Goal: Feedback & Contribution: Leave review/rating

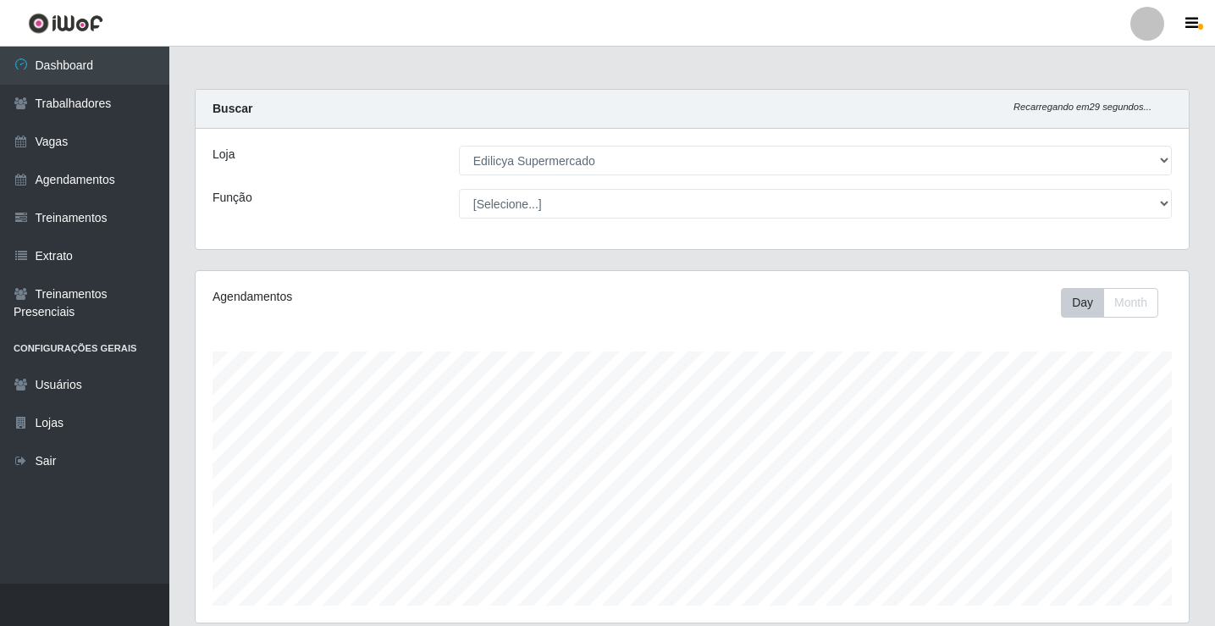
select select "460"
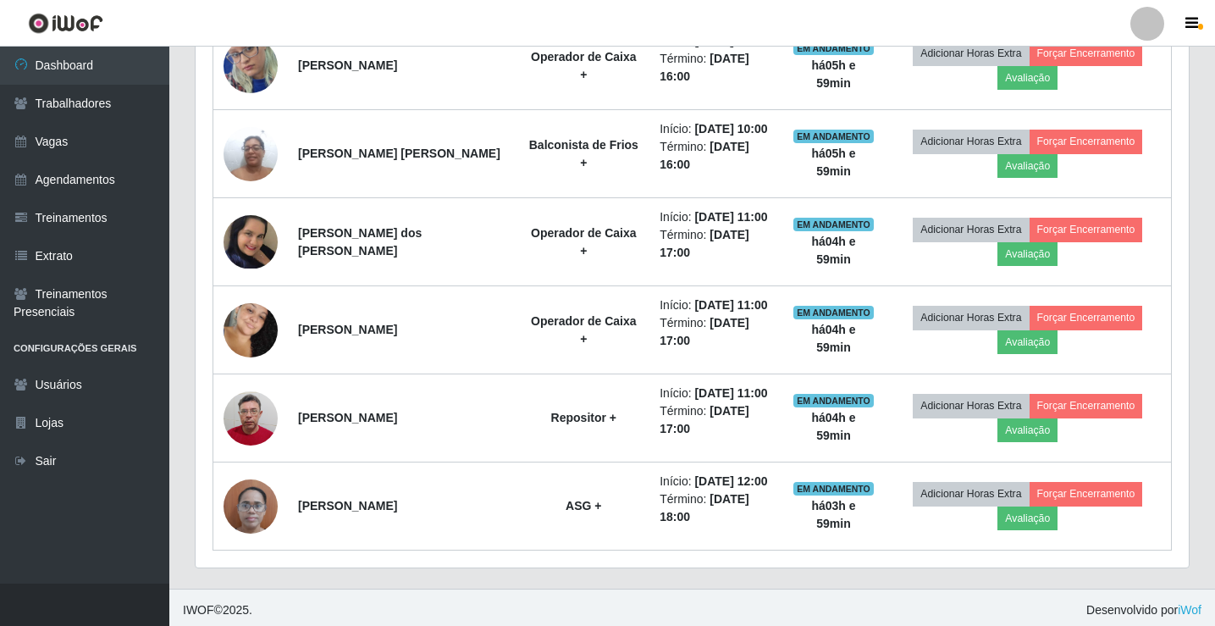
scroll to position [817, 0]
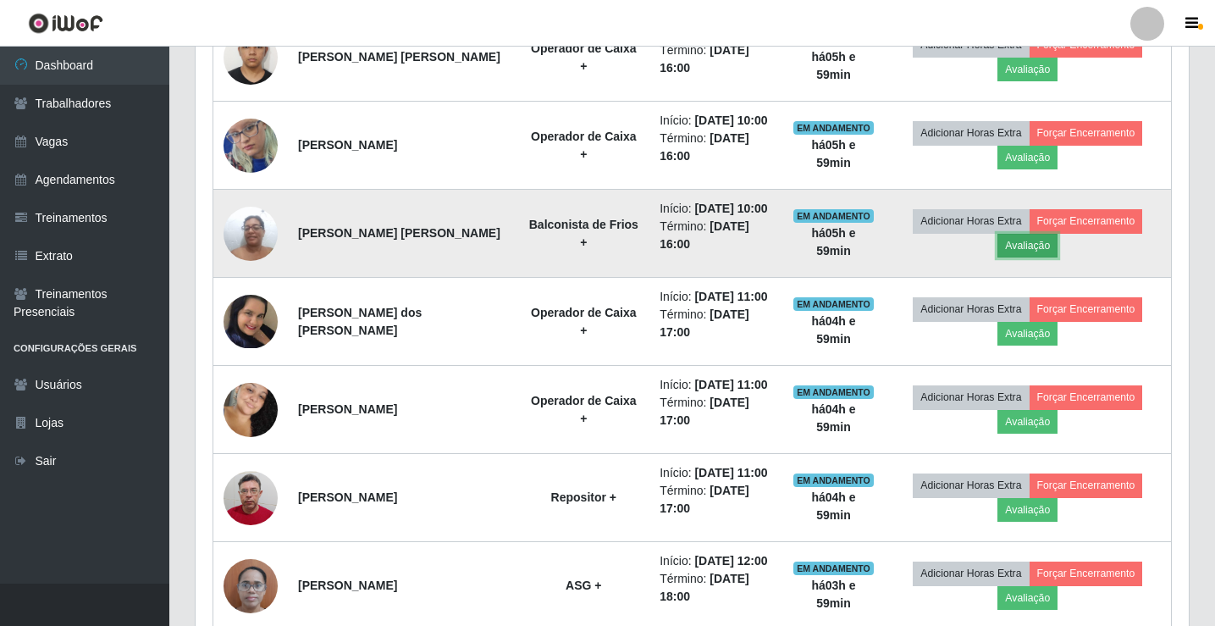
click at [1031, 244] on button "Avaliação" at bounding box center [1028, 246] width 60 height 24
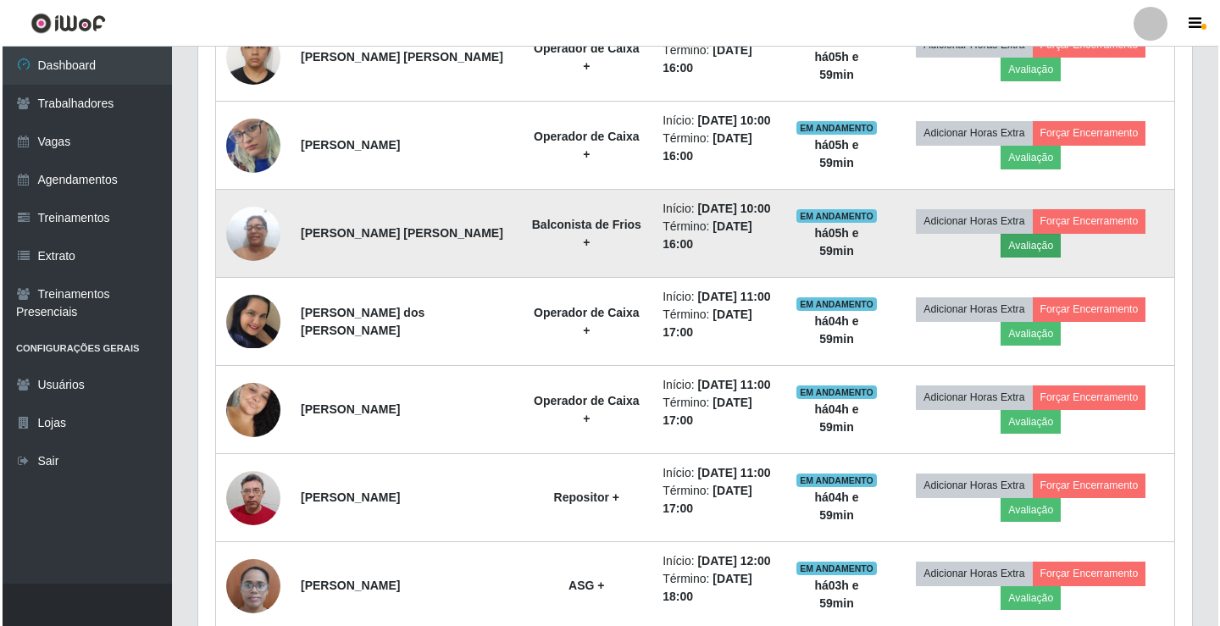
scroll to position [352, 985]
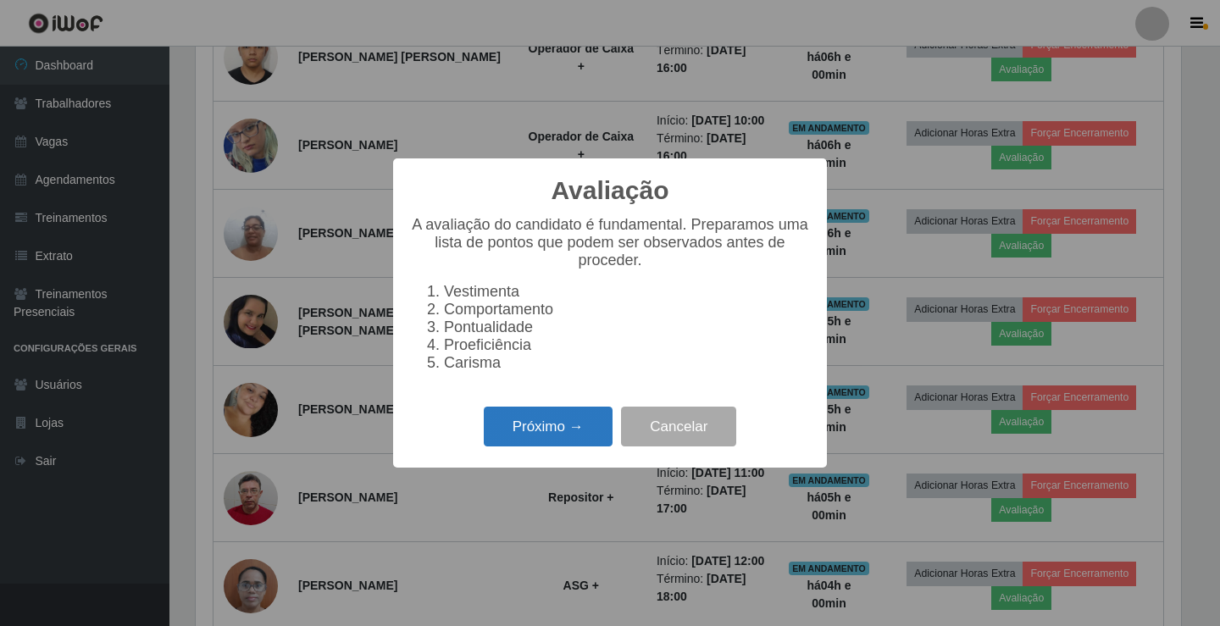
click at [574, 442] on button "Próximo →" at bounding box center [548, 427] width 129 height 40
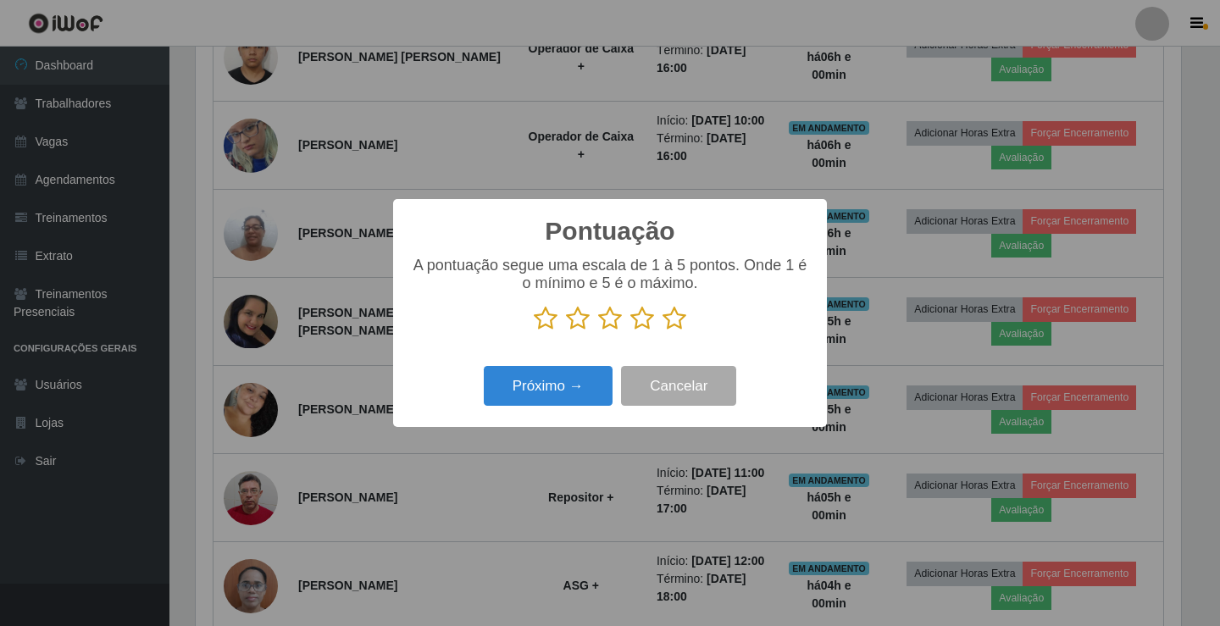
scroll to position [846675, 846042]
click at [553, 396] on button "Próximo →" at bounding box center [548, 386] width 129 height 40
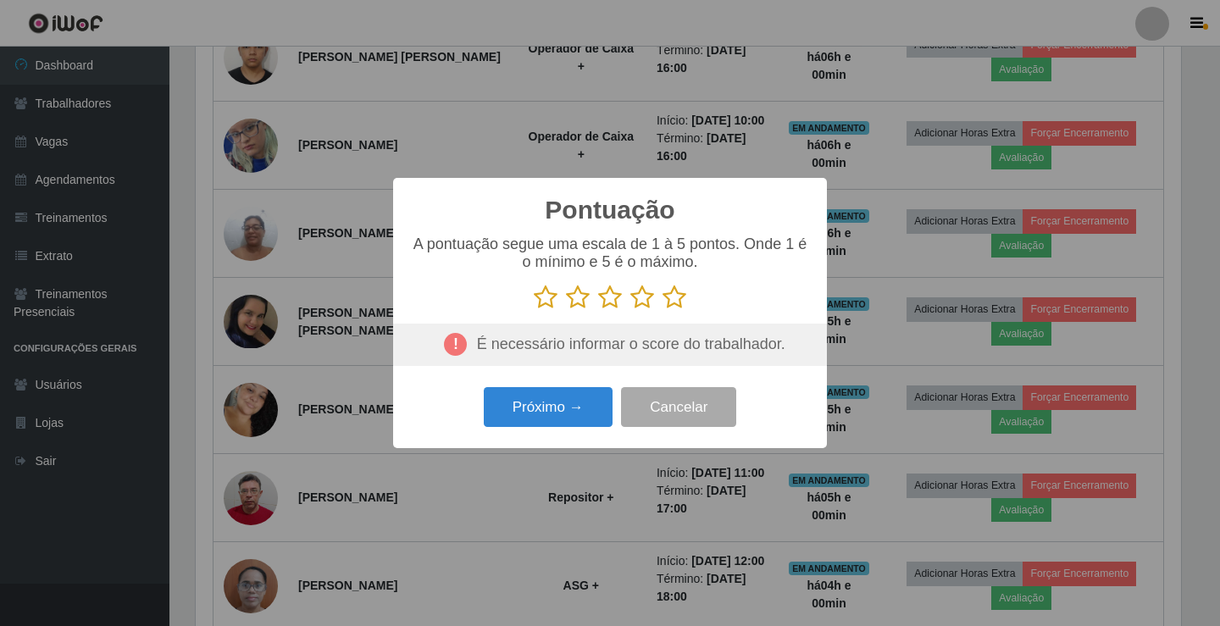
click at [606, 300] on icon at bounding box center [610, 297] width 24 height 25
click at [598, 310] on input "radio" at bounding box center [598, 310] width 0 height 0
click at [572, 407] on button "Próximo →" at bounding box center [548, 407] width 129 height 40
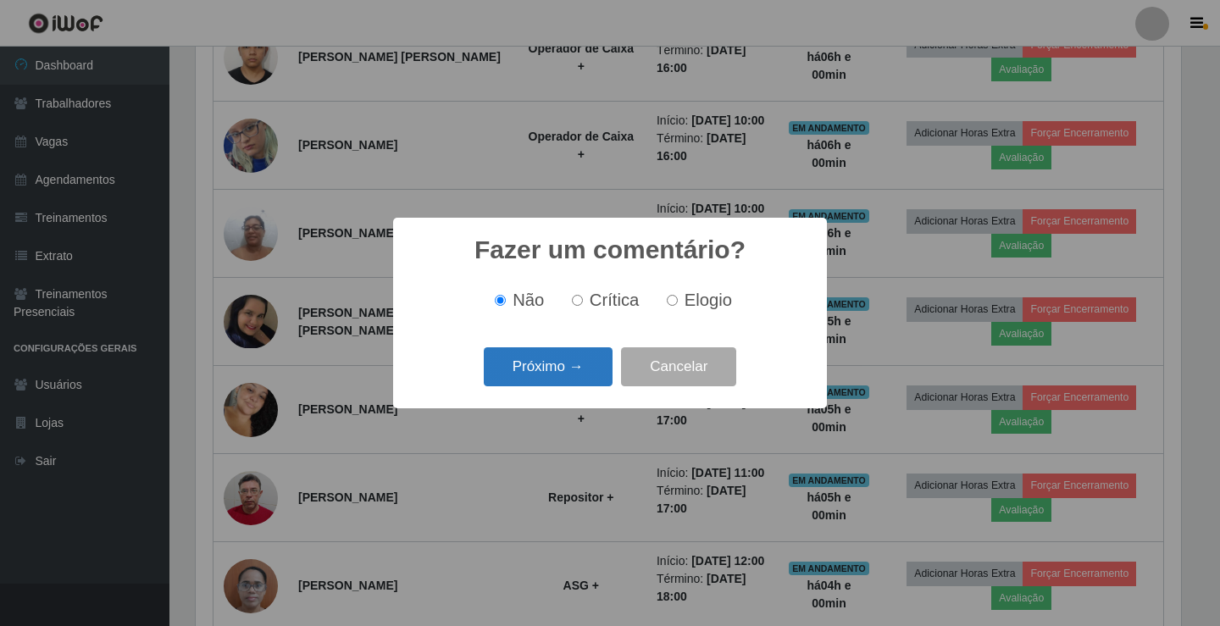
click at [529, 379] on button "Próximo →" at bounding box center [548, 367] width 129 height 40
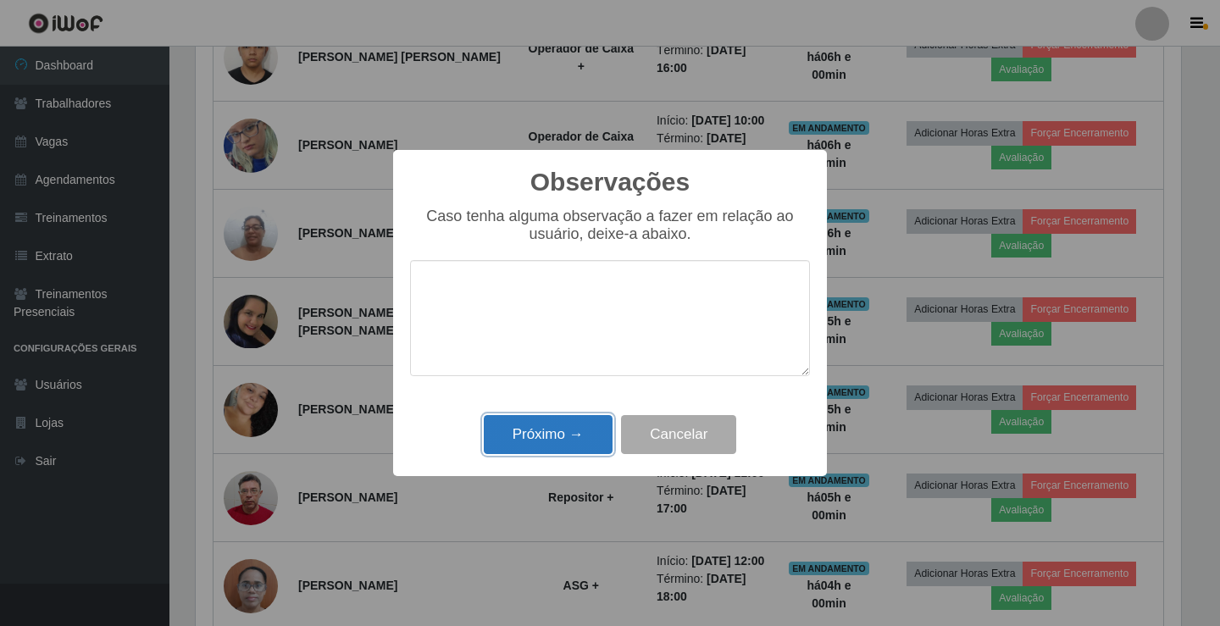
click at [580, 429] on button "Próximo →" at bounding box center [548, 435] width 129 height 40
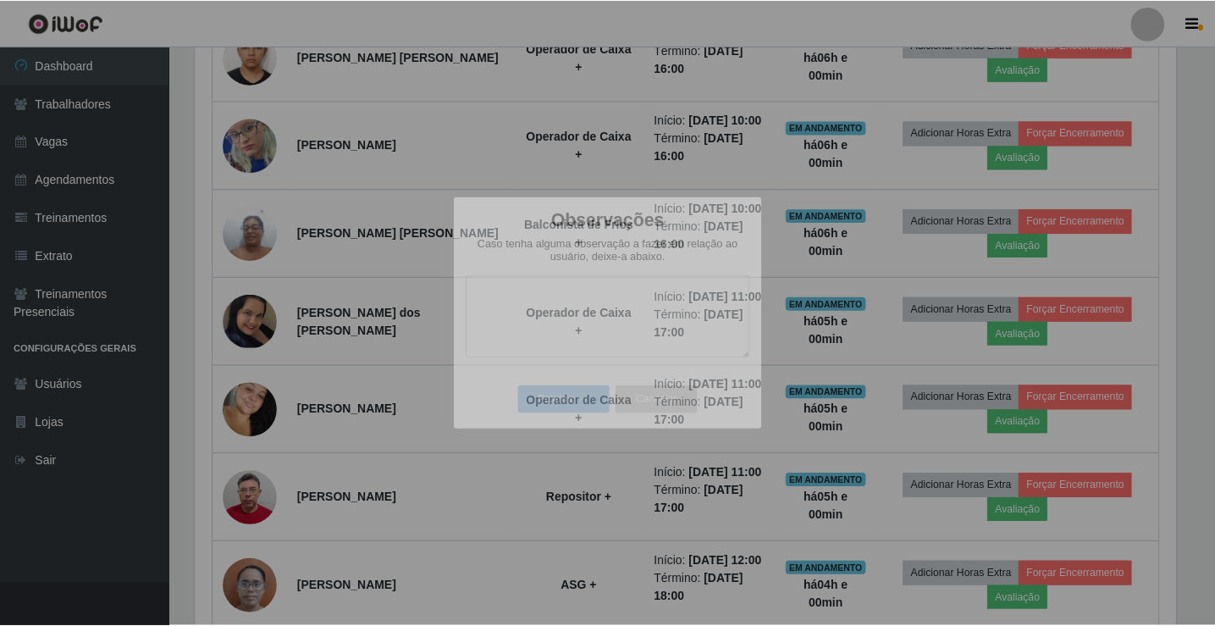
scroll to position [352, 994]
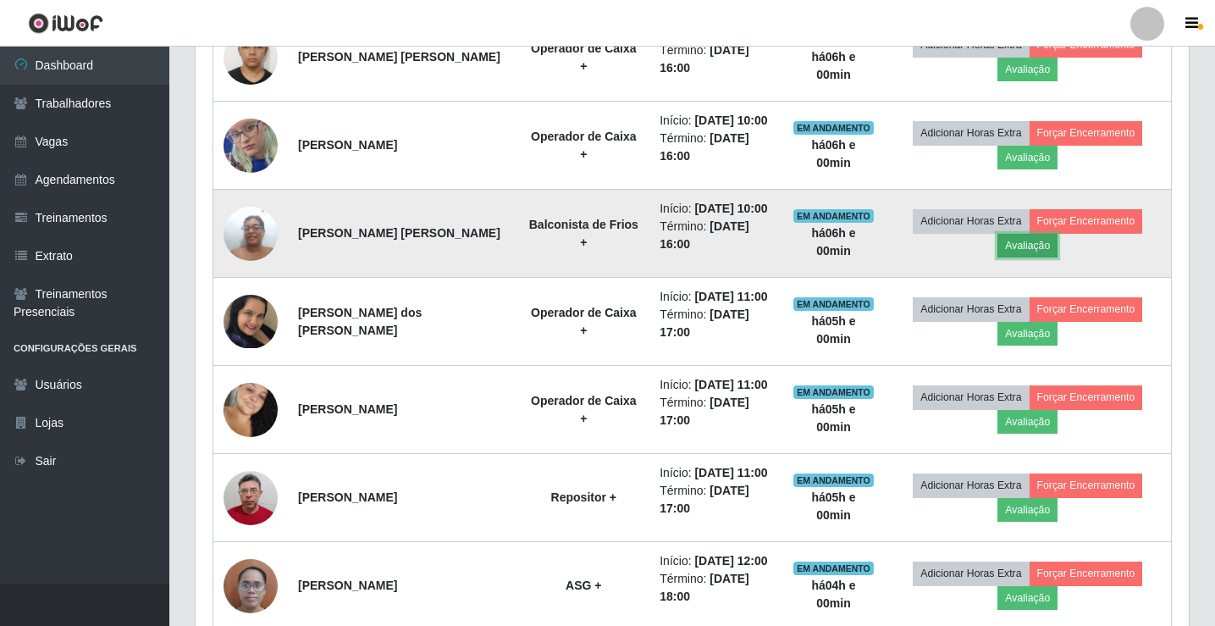
click at [1044, 242] on button "Avaliação" at bounding box center [1028, 246] width 60 height 24
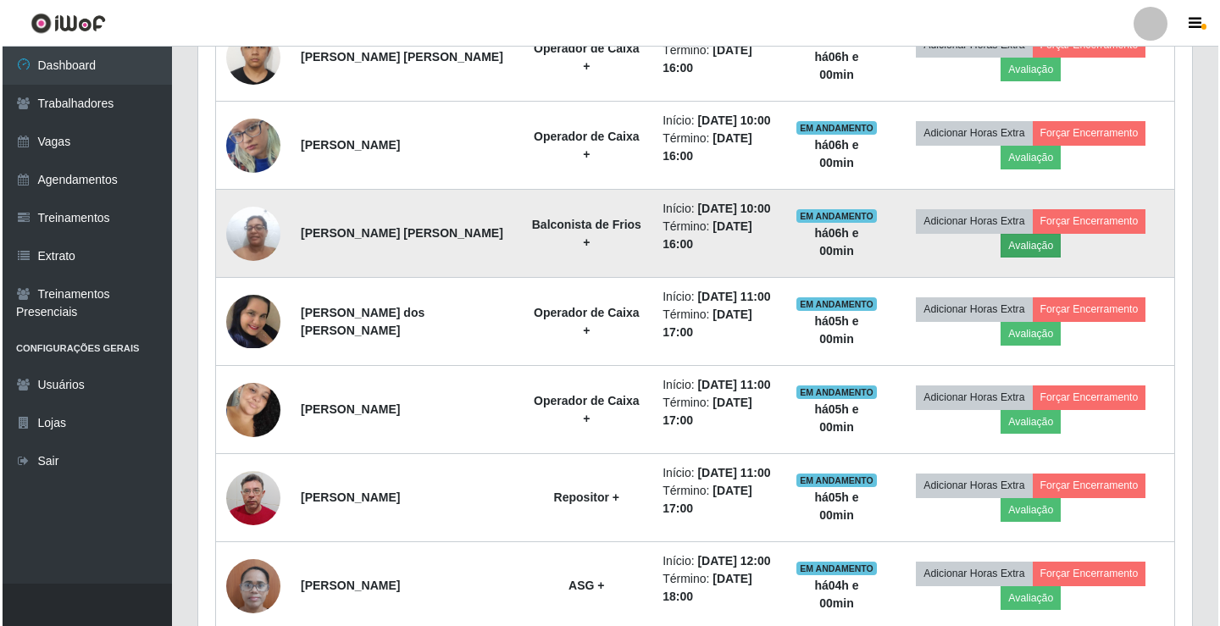
scroll to position [352, 985]
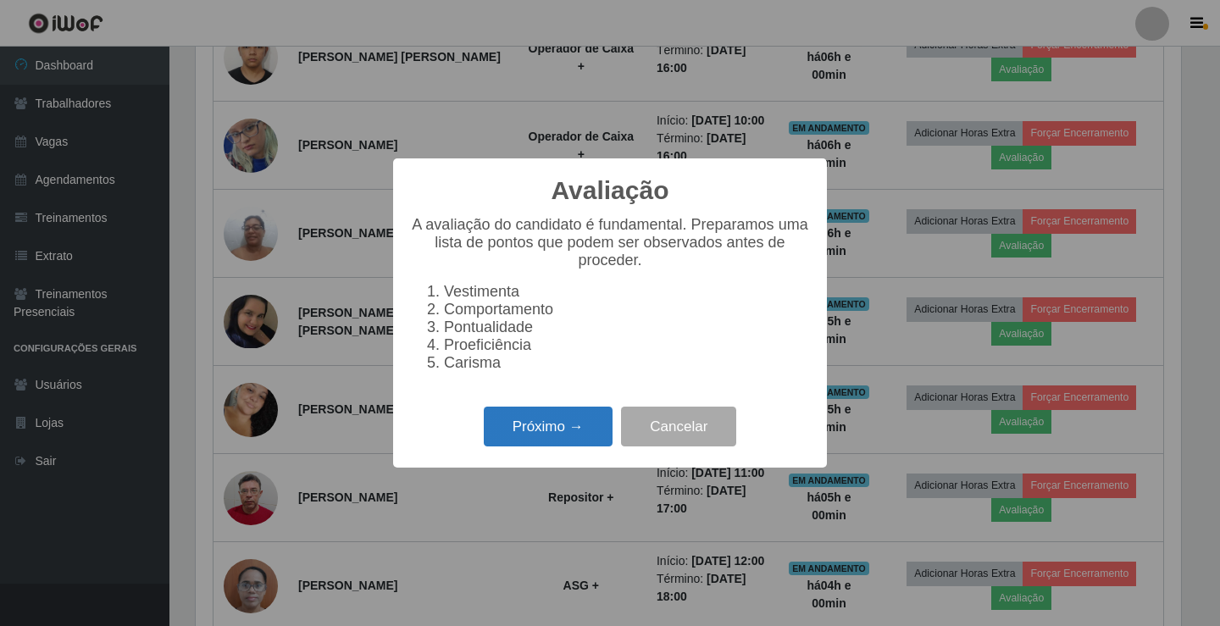
click at [537, 437] on button "Próximo →" at bounding box center [548, 427] width 129 height 40
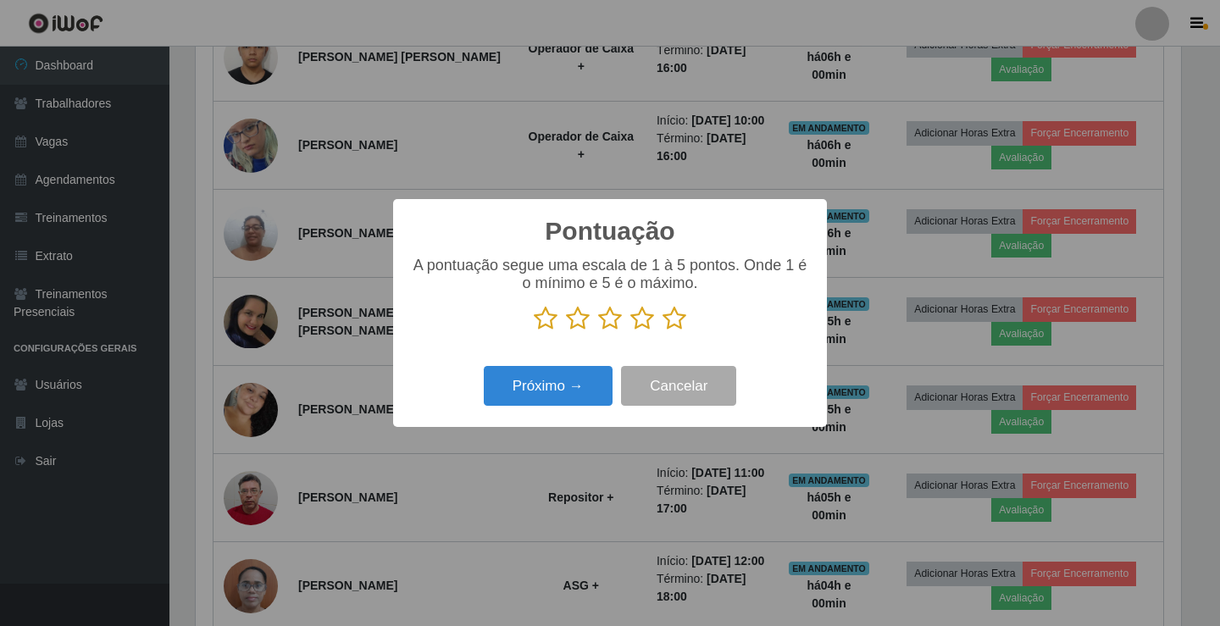
scroll to position [846675, 846042]
click at [645, 320] on icon at bounding box center [642, 318] width 24 height 25
click at [630, 331] on input "radio" at bounding box center [630, 331] width 0 height 0
click at [560, 397] on button "Próximo →" at bounding box center [548, 386] width 129 height 40
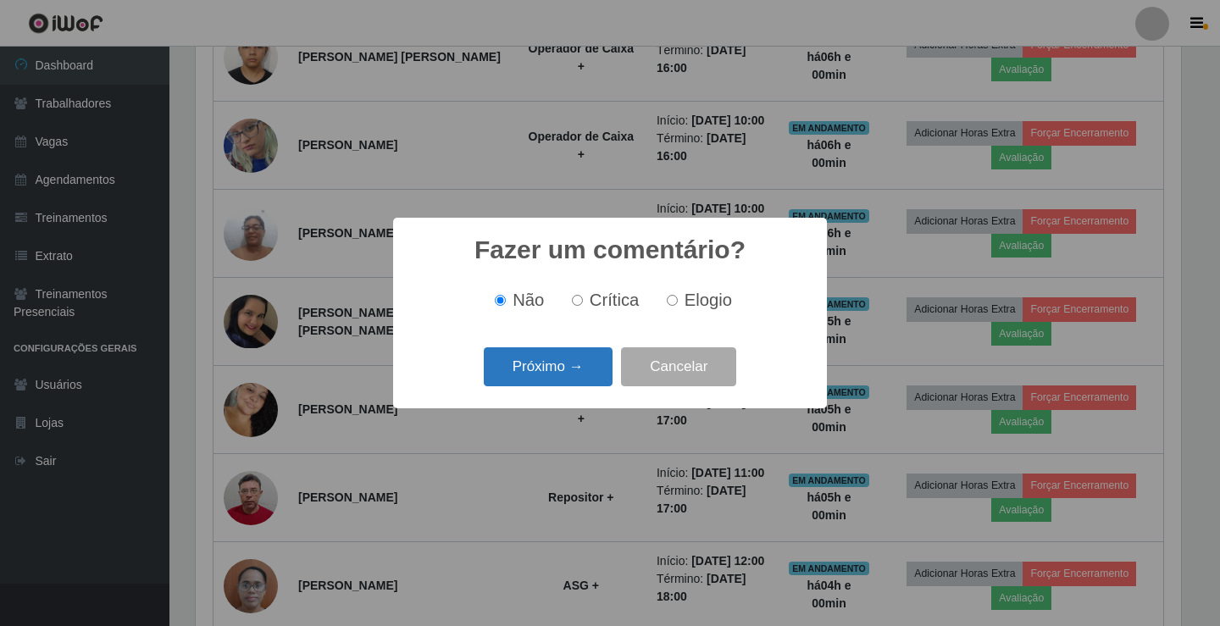
click at [556, 378] on button "Próximo →" at bounding box center [548, 367] width 129 height 40
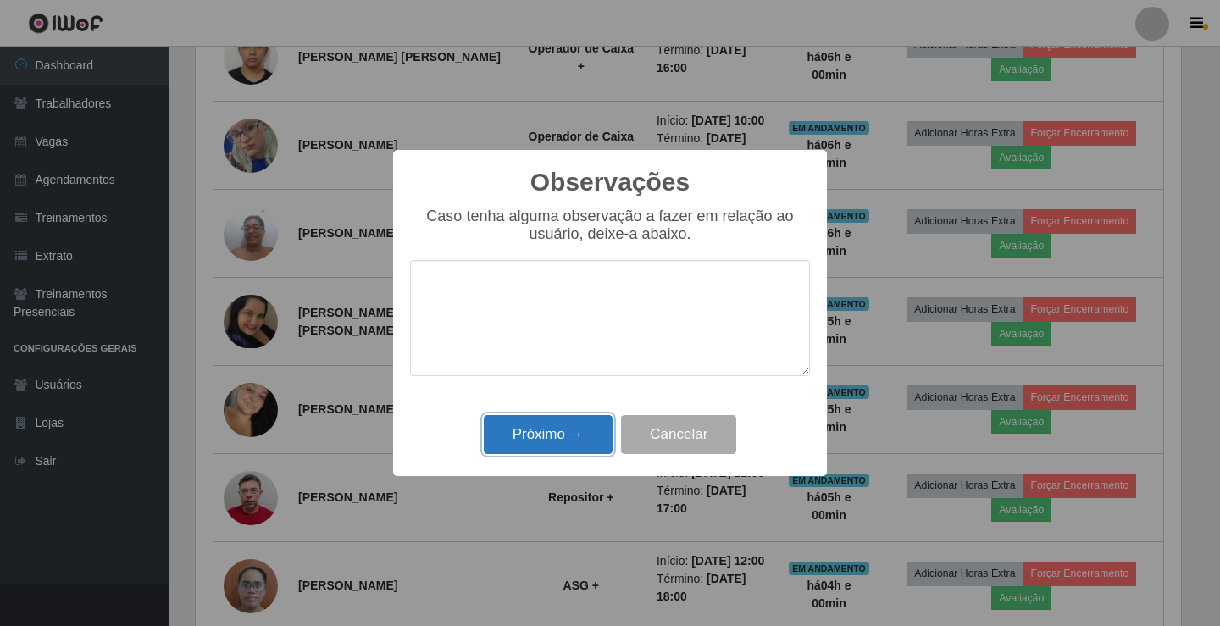
click at [551, 432] on button "Próximo →" at bounding box center [548, 435] width 129 height 40
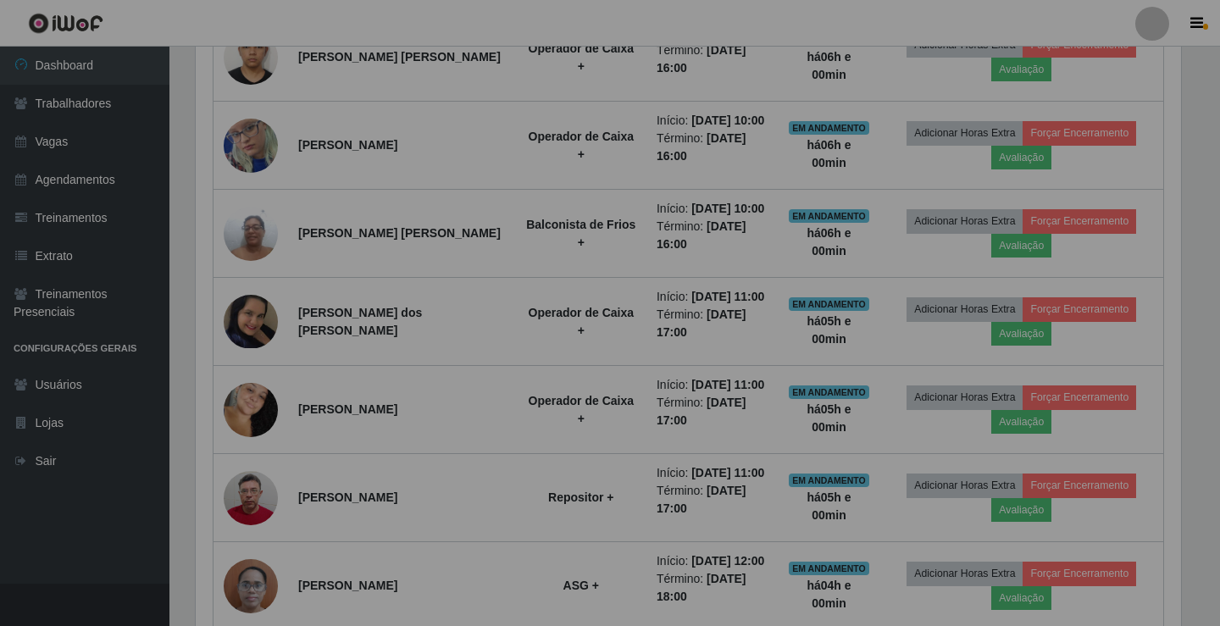
scroll to position [352, 994]
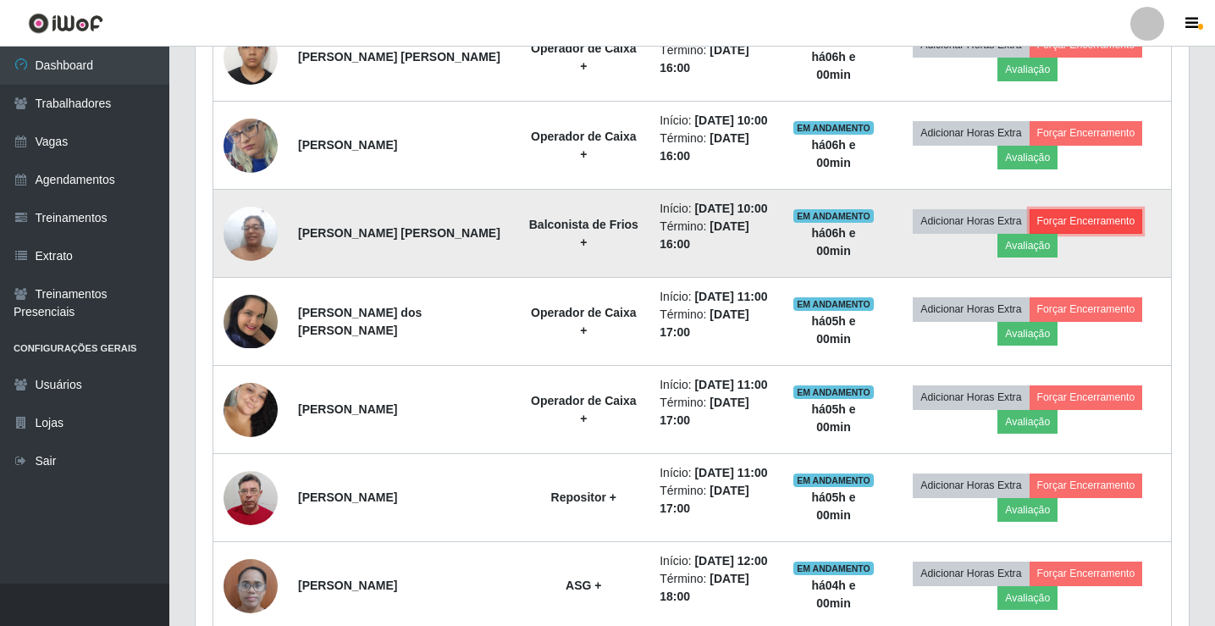
click at [1077, 219] on button "Forçar Encerramento" at bounding box center [1087, 221] width 114 height 24
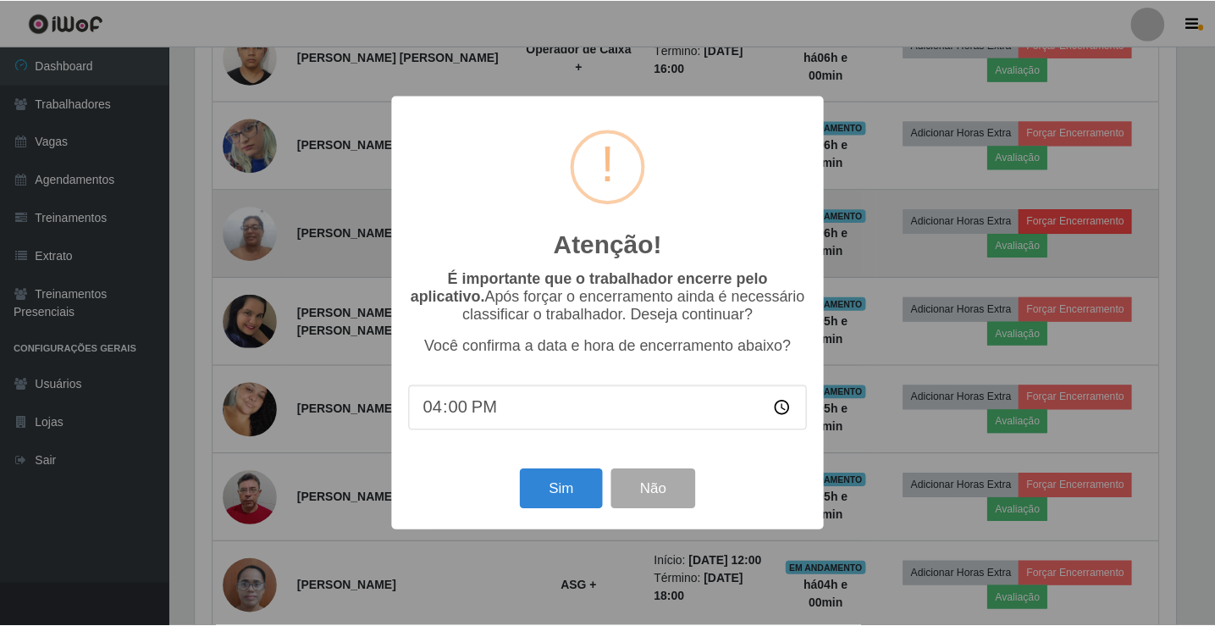
scroll to position [352, 985]
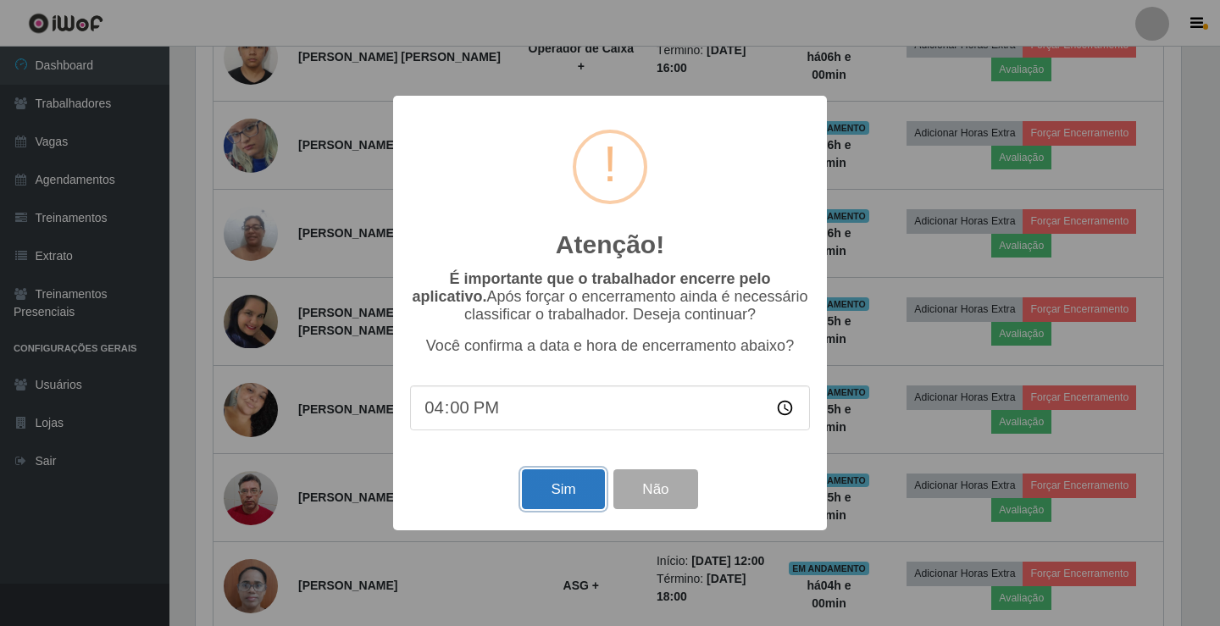
click at [537, 492] on button "Sim" at bounding box center [563, 489] width 82 height 40
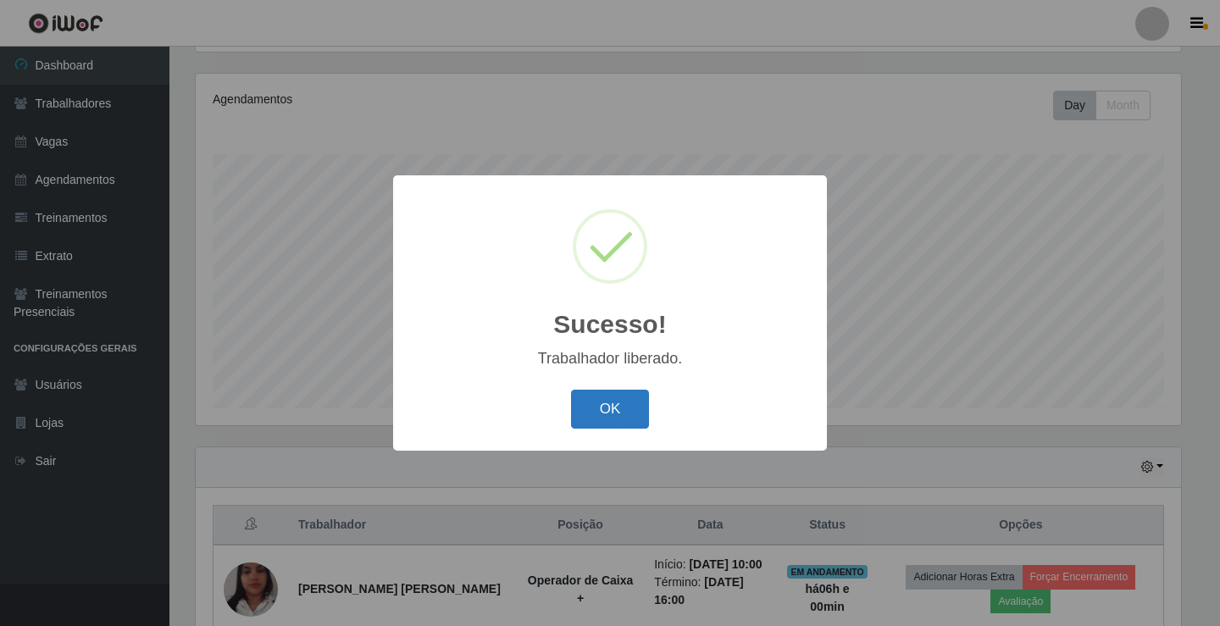
click at [601, 421] on button "OK" at bounding box center [610, 410] width 79 height 40
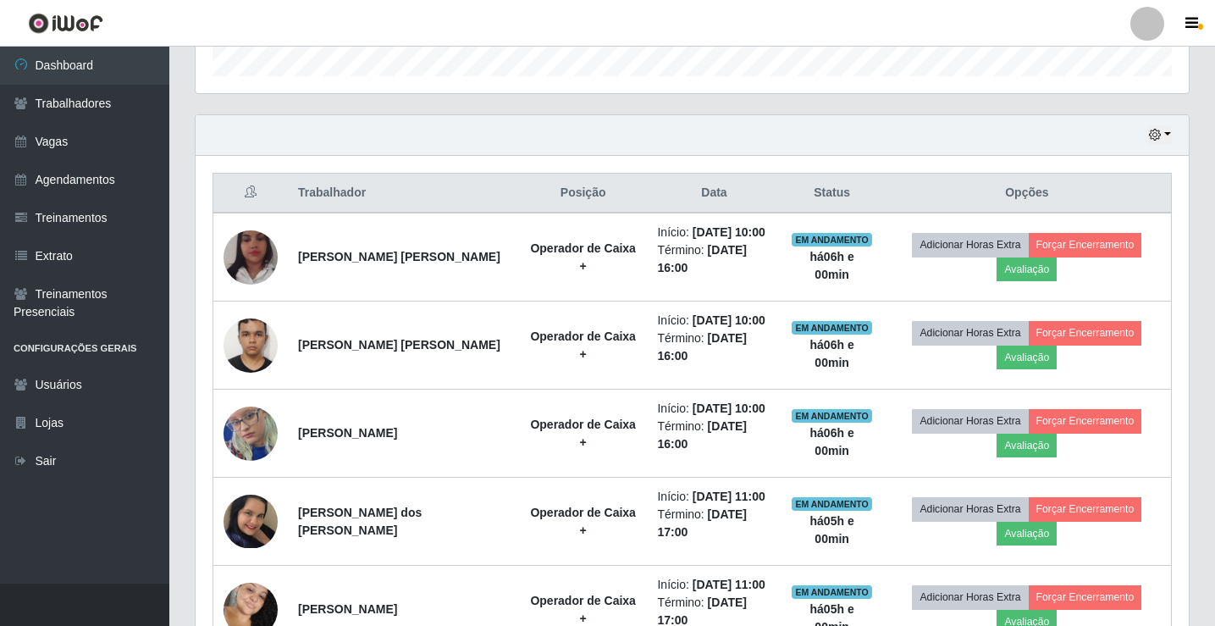
scroll to position [475, 0]
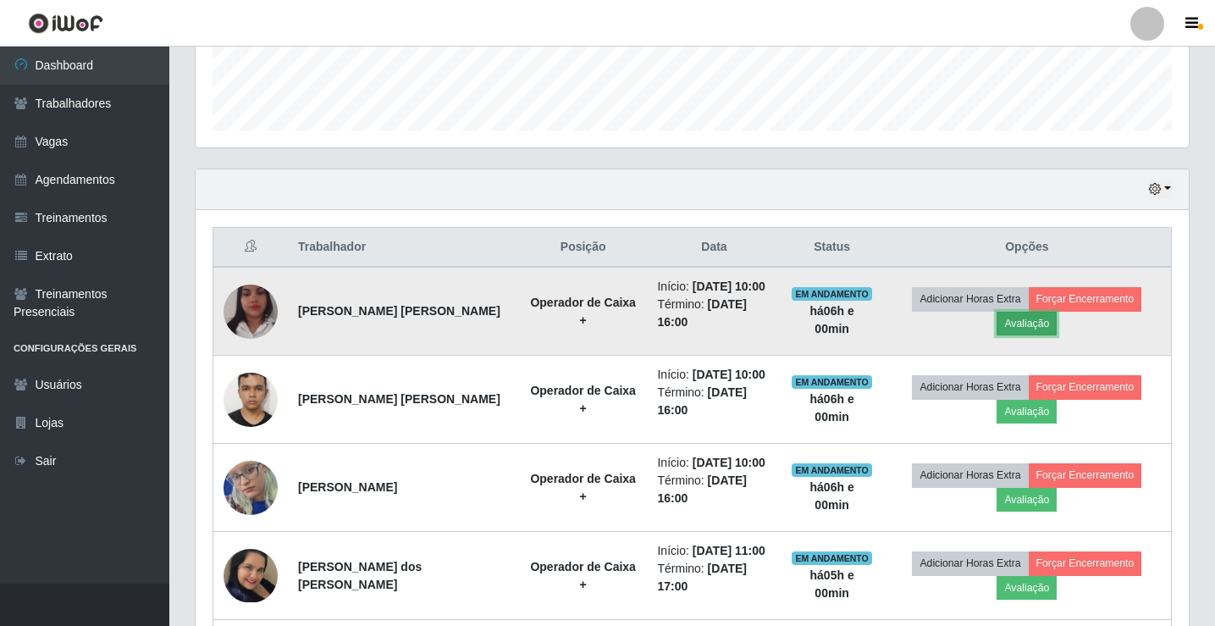
click at [1038, 325] on button "Avaliação" at bounding box center [1027, 324] width 60 height 24
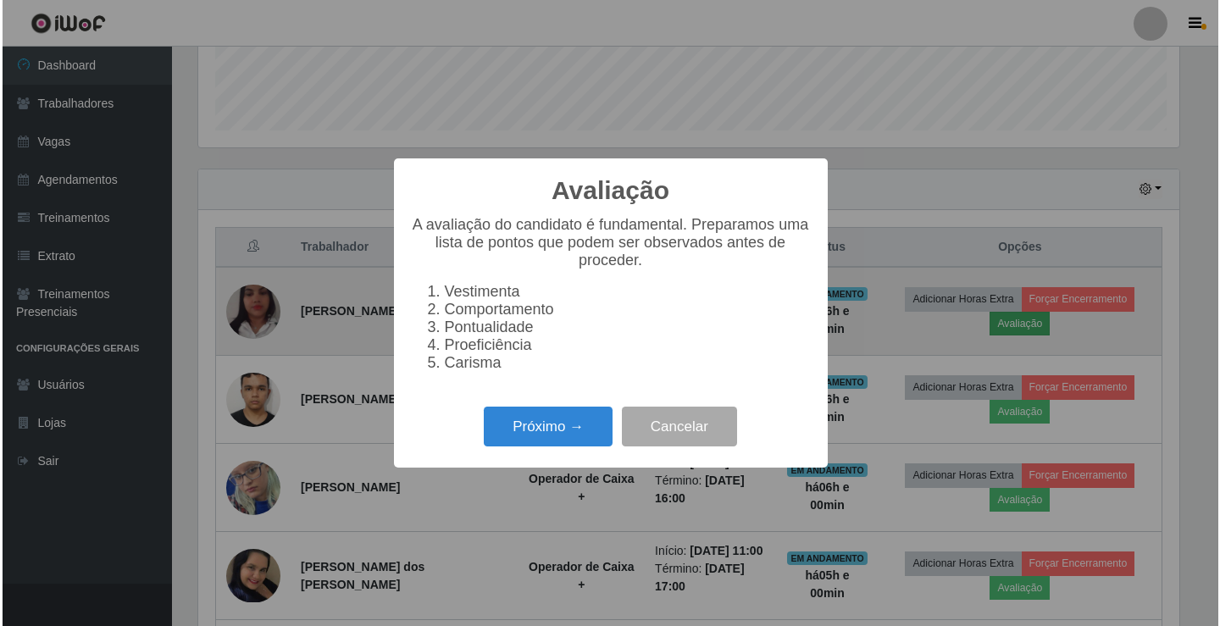
scroll to position [352, 985]
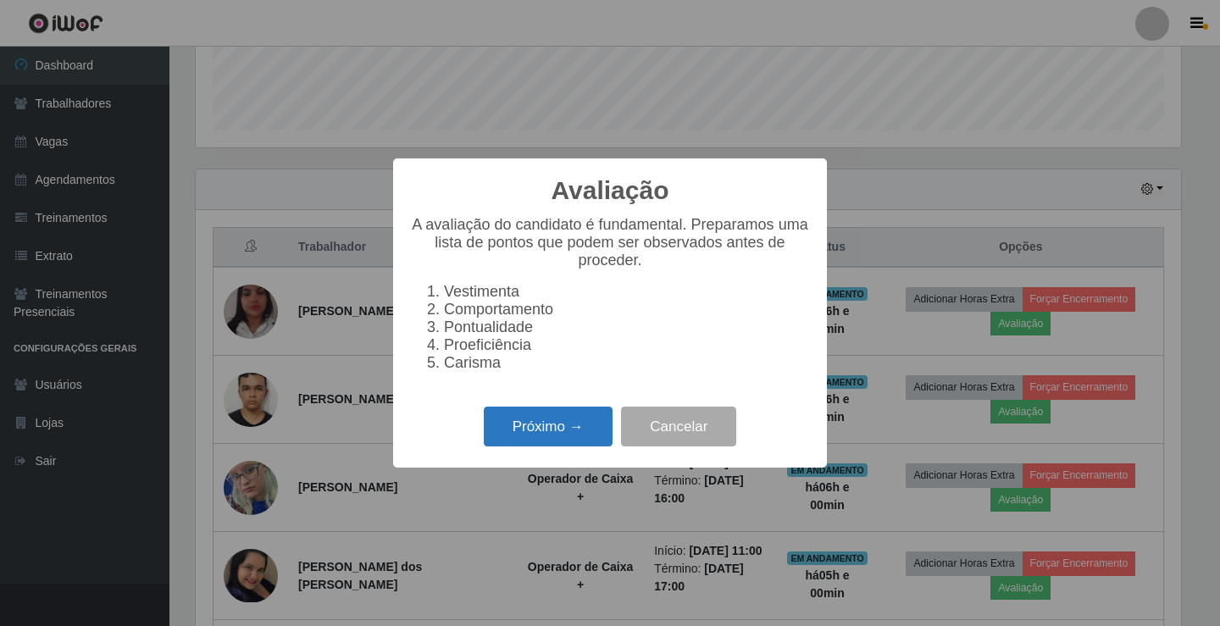
click at [544, 423] on button "Próximo →" at bounding box center [548, 427] width 129 height 40
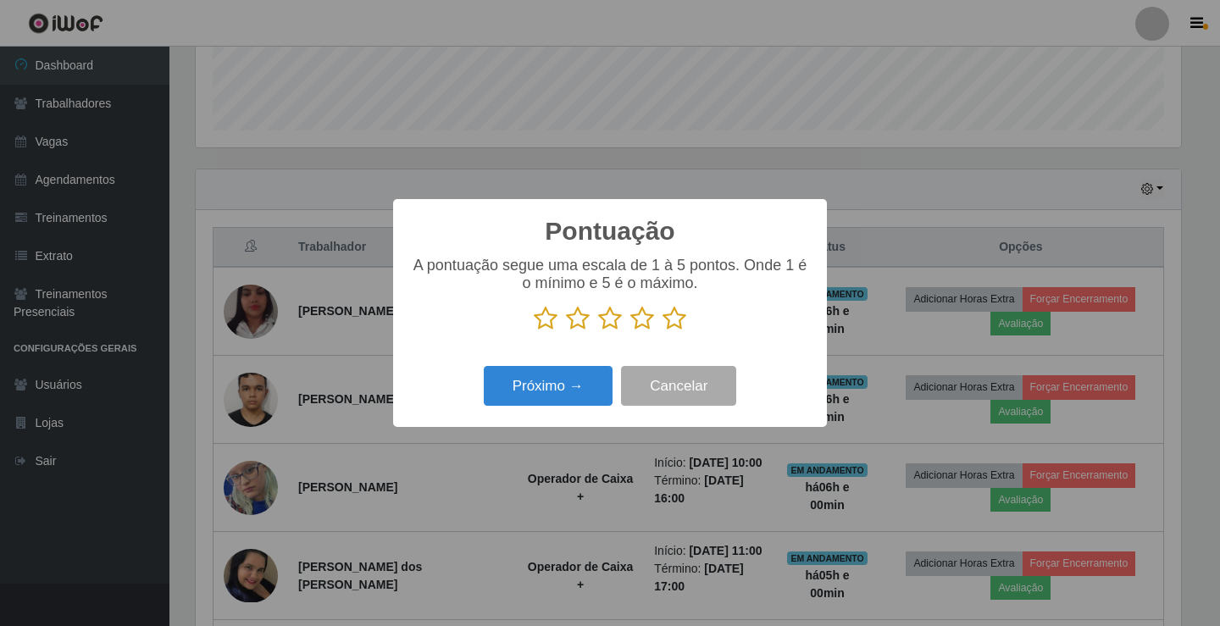
scroll to position [846675, 846042]
click at [607, 321] on icon at bounding box center [610, 318] width 24 height 25
click at [598, 331] on input "radio" at bounding box center [598, 331] width 0 height 0
click at [551, 395] on button "Próximo →" at bounding box center [548, 386] width 129 height 40
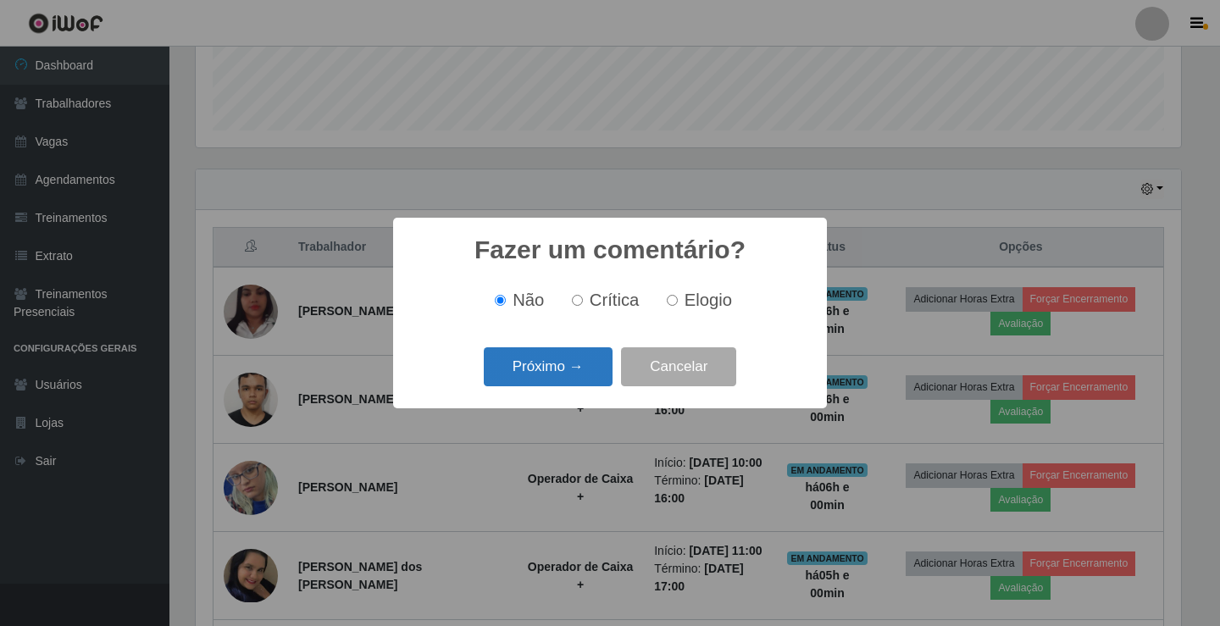
click at [569, 354] on button "Próximo →" at bounding box center [548, 367] width 129 height 40
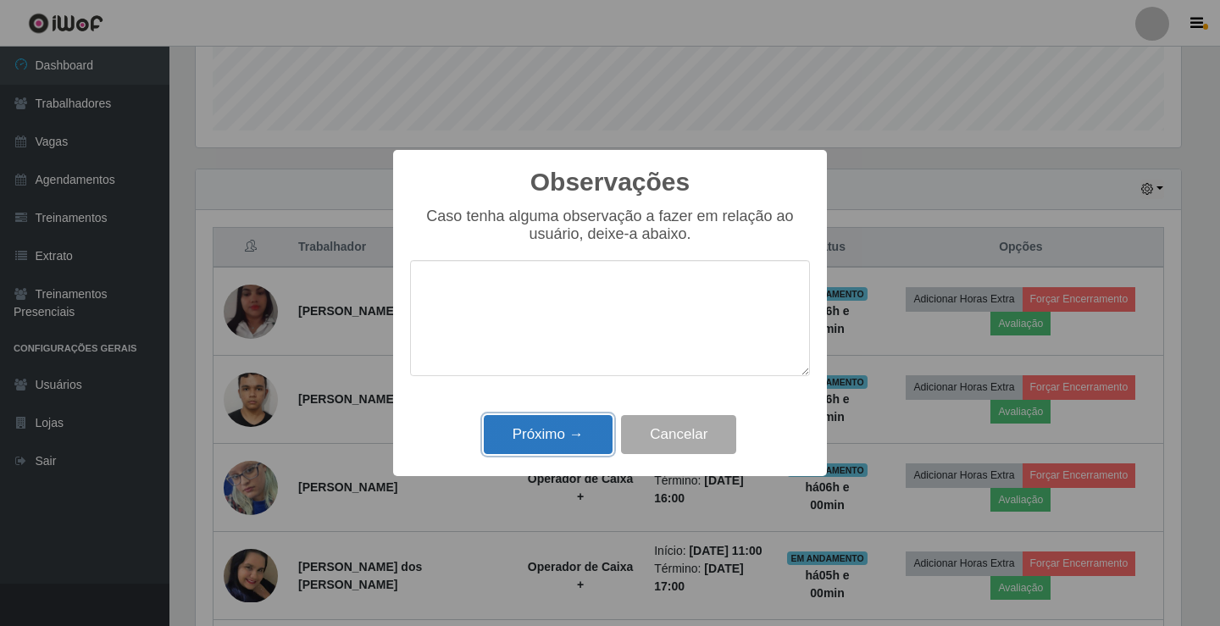
click at [539, 434] on button "Próximo →" at bounding box center [548, 435] width 129 height 40
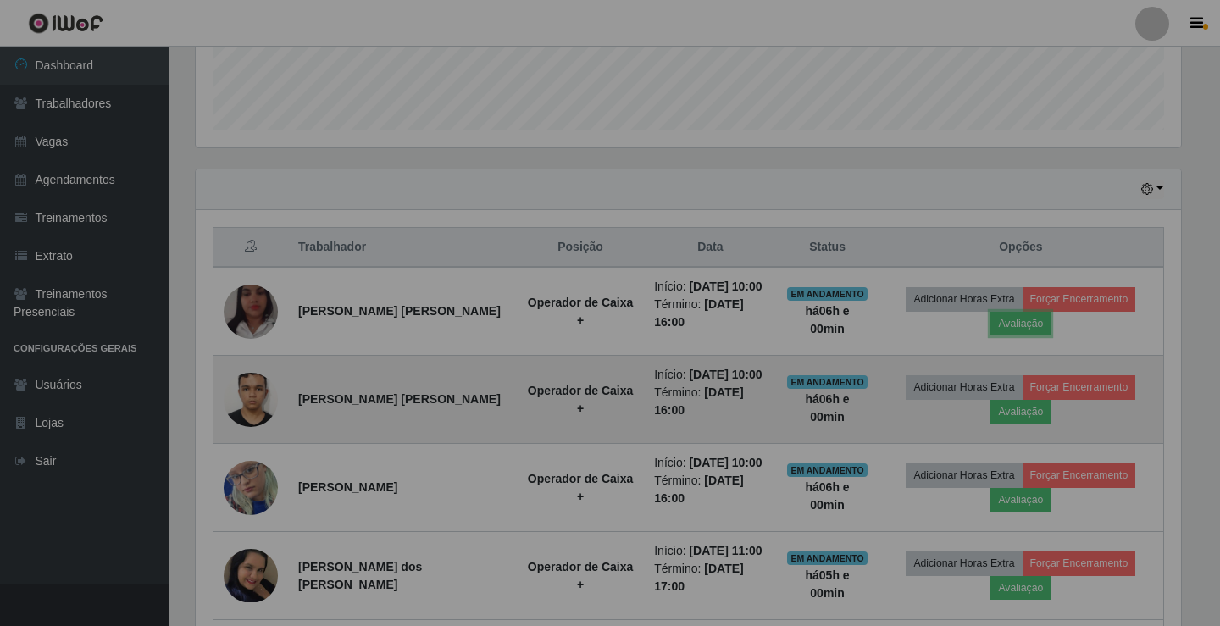
scroll to position [0, 0]
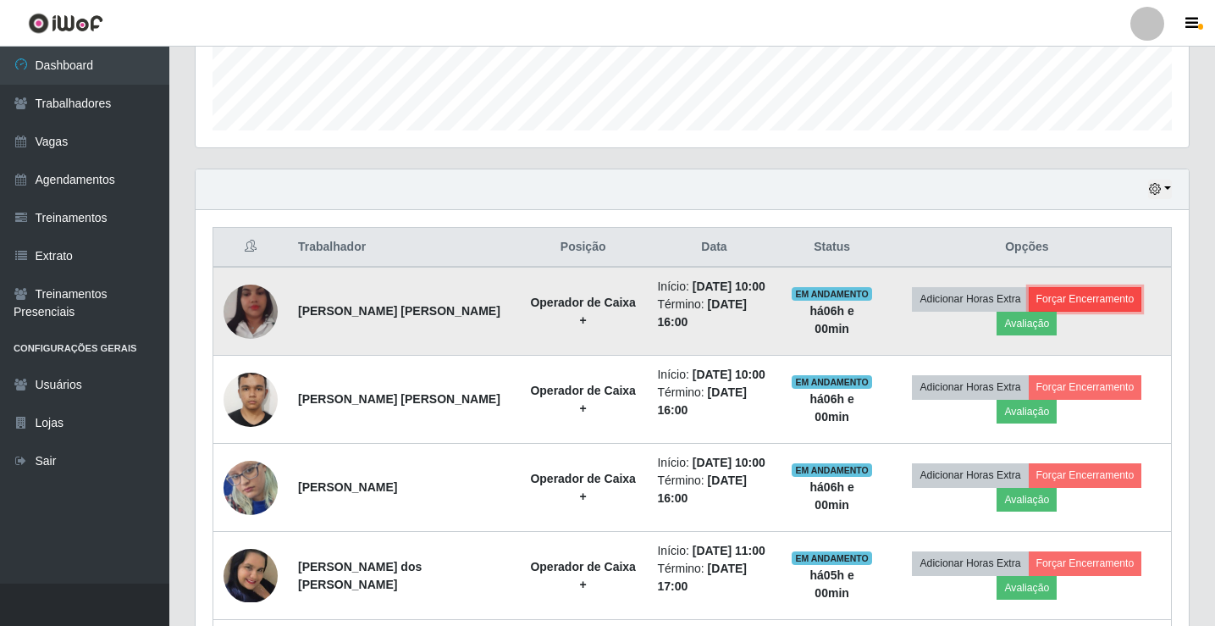
click at [1104, 295] on button "Forçar Encerramento" at bounding box center [1086, 299] width 114 height 24
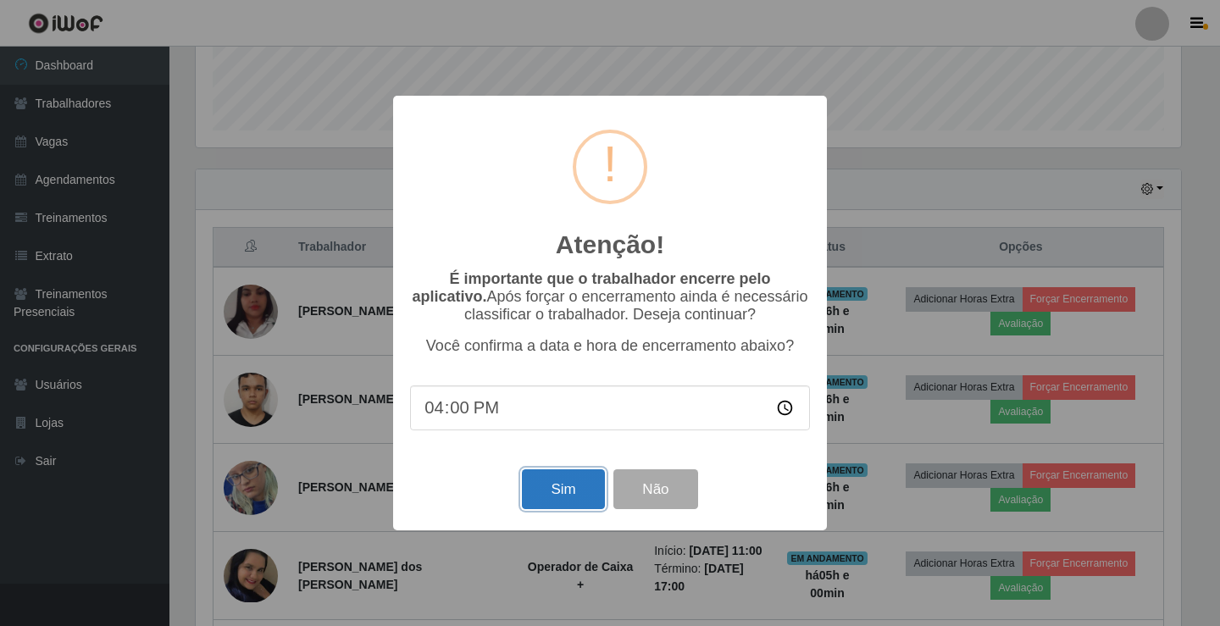
click at [550, 490] on button "Sim" at bounding box center [563, 489] width 82 height 40
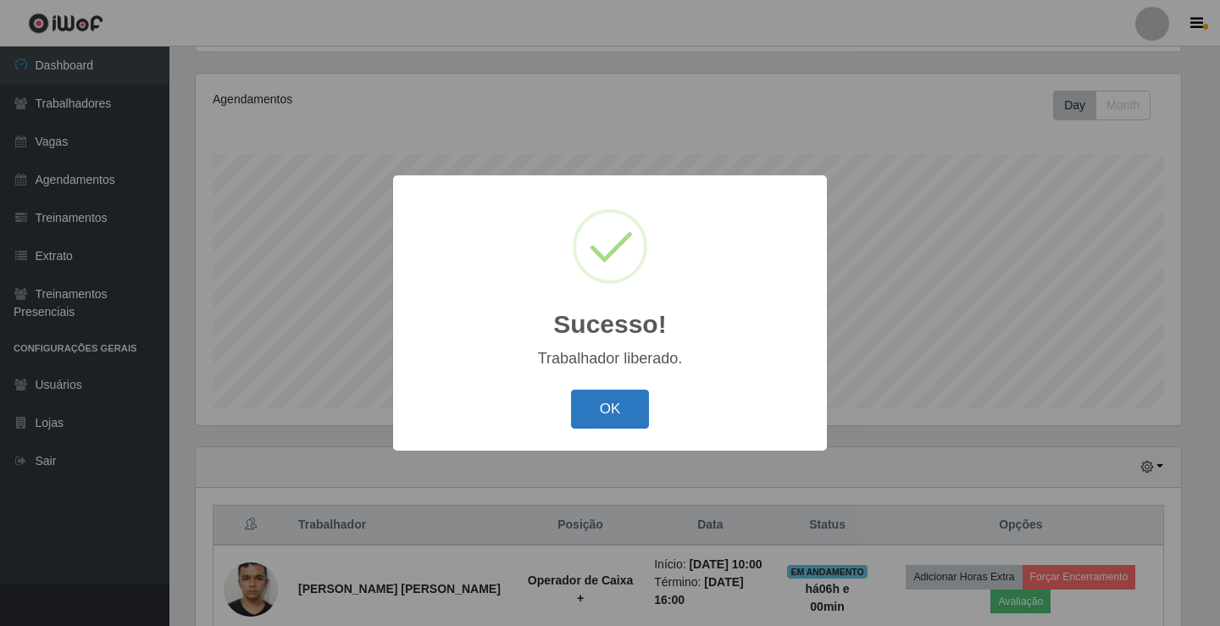
click at [606, 405] on button "OK" at bounding box center [610, 410] width 79 height 40
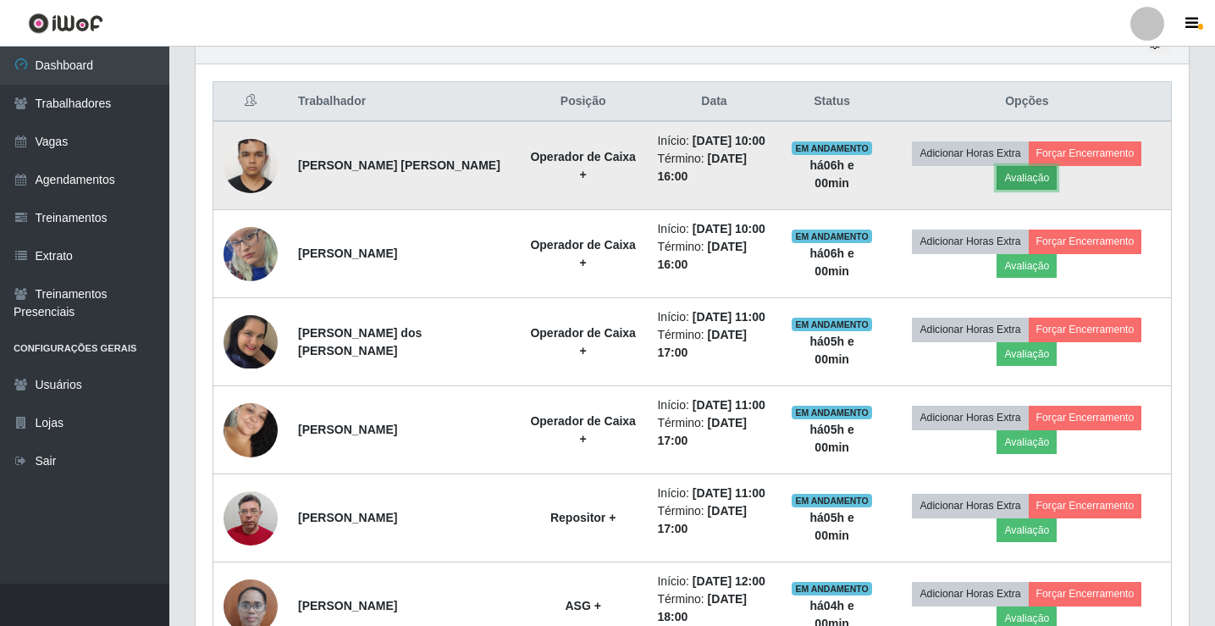
click at [1014, 179] on button "Avaliação" at bounding box center [1027, 178] width 60 height 24
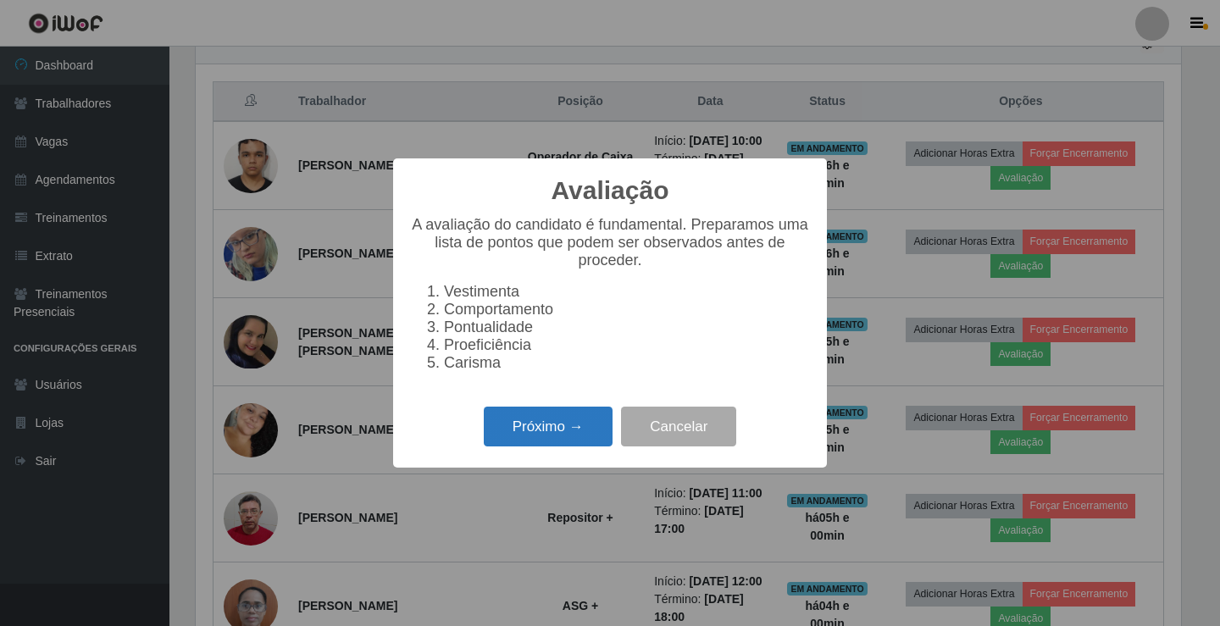
click at [525, 433] on button "Próximo →" at bounding box center [548, 427] width 129 height 40
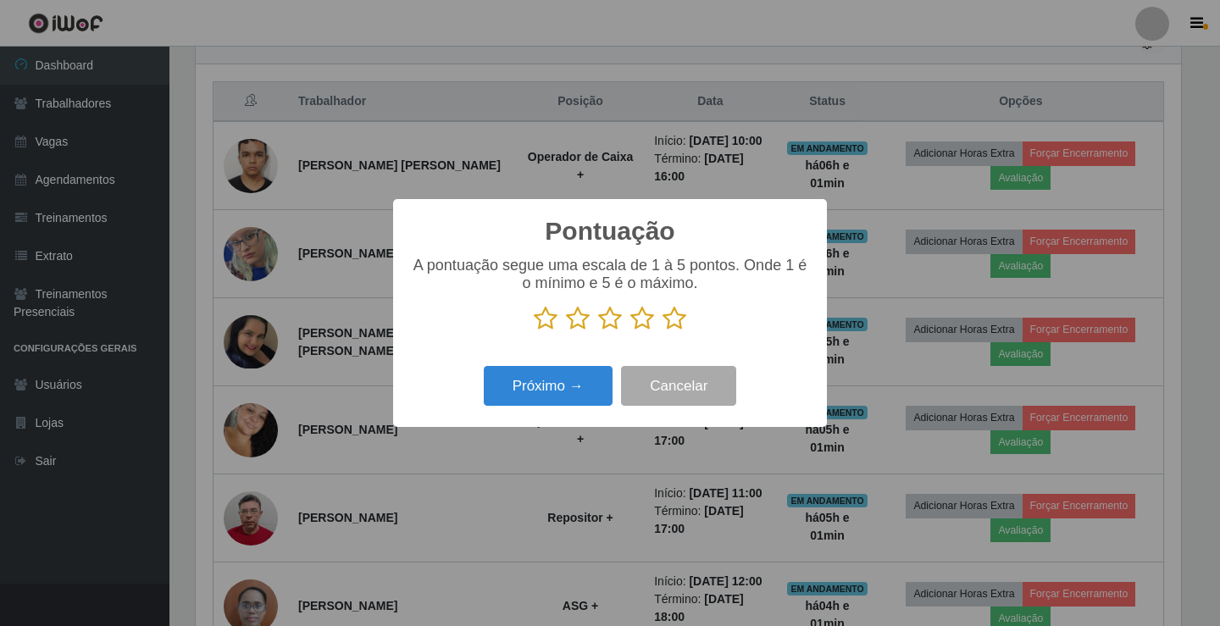
click at [540, 321] on icon at bounding box center [546, 318] width 24 height 25
click at [534, 331] on input "radio" at bounding box center [534, 331] width 0 height 0
click at [540, 369] on button "Próximo →" at bounding box center [548, 386] width 129 height 40
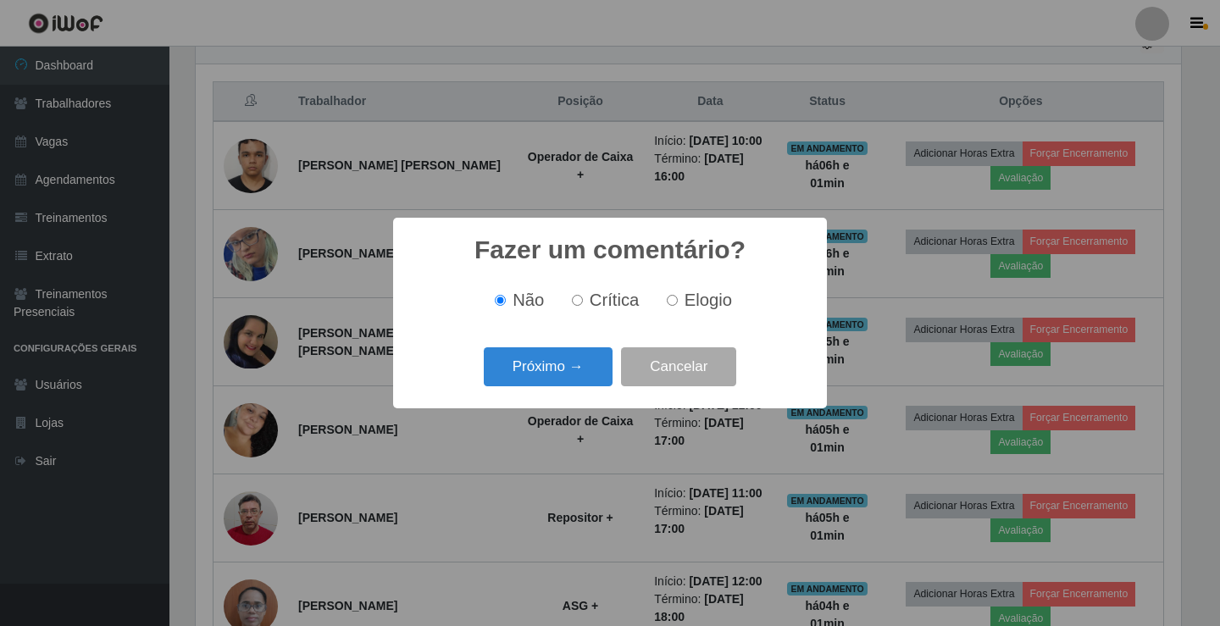
click at [592, 298] on span "Crítica" at bounding box center [615, 300] width 50 height 19
click at [583, 298] on input "Crítica" at bounding box center [577, 300] width 11 height 11
radio input "true"
click at [595, 298] on span "Crítica" at bounding box center [615, 300] width 50 height 19
click at [583, 298] on input "Crítica" at bounding box center [577, 300] width 11 height 11
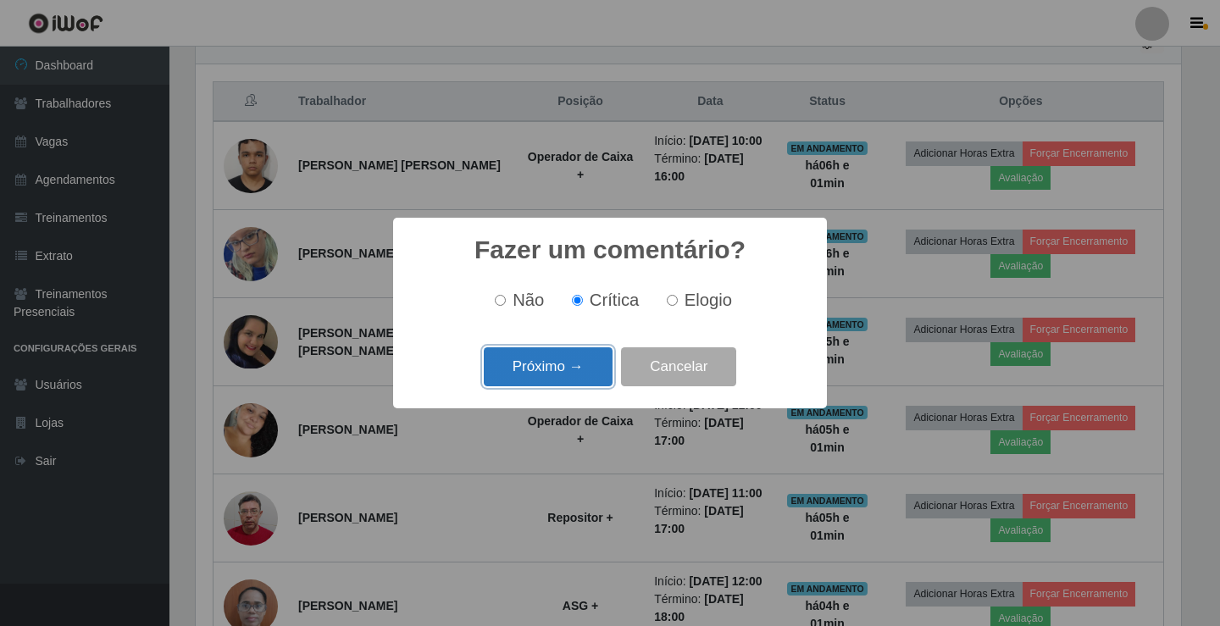
click at [540, 371] on button "Próximo →" at bounding box center [548, 367] width 129 height 40
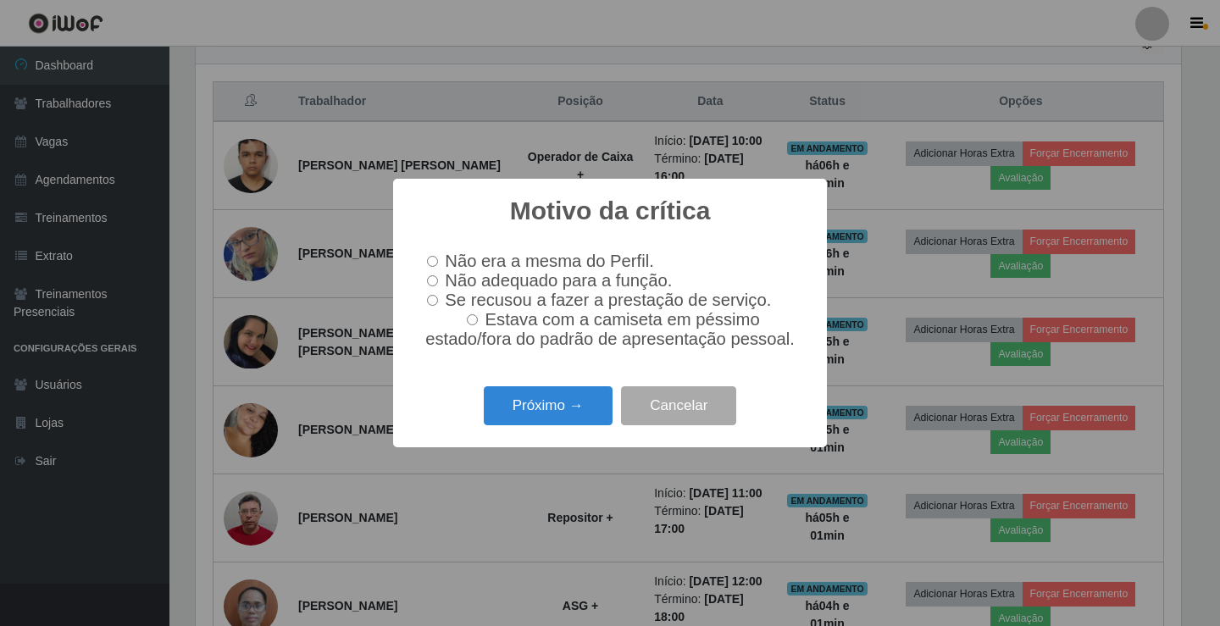
click at [433, 282] on input "Não adequado para a função." at bounding box center [432, 280] width 11 height 11
radio input "true"
click at [551, 408] on button "Próximo →" at bounding box center [548, 406] width 129 height 40
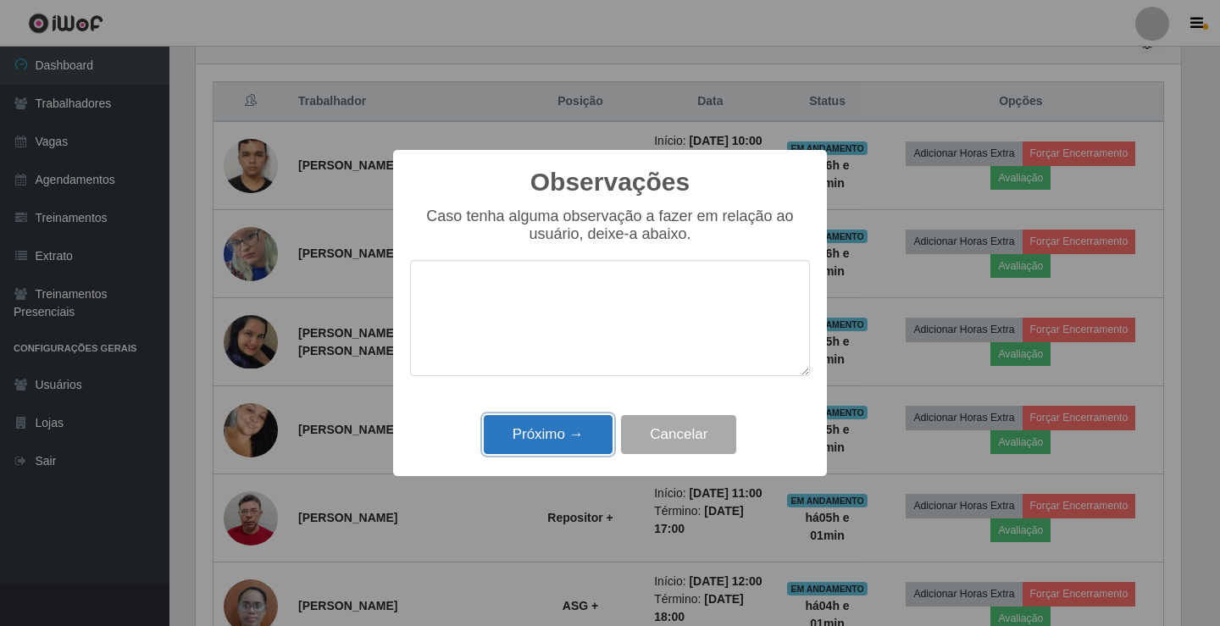
click at [550, 429] on button "Próximo →" at bounding box center [548, 435] width 129 height 40
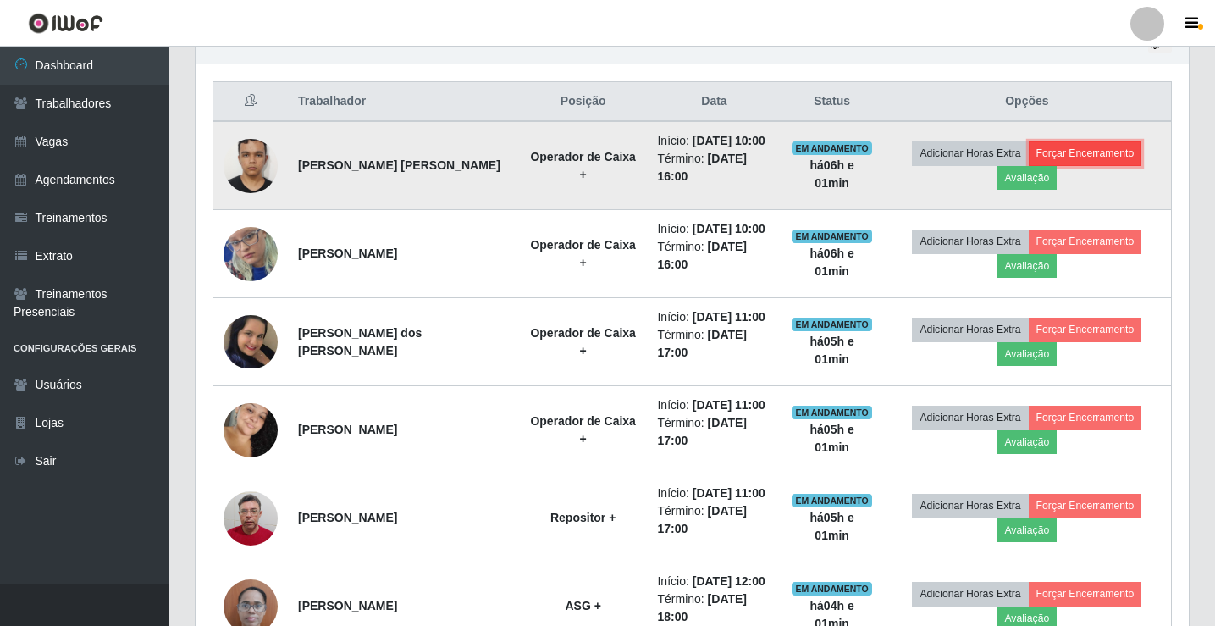
click at [1105, 151] on button "Forçar Encerramento" at bounding box center [1086, 153] width 114 height 24
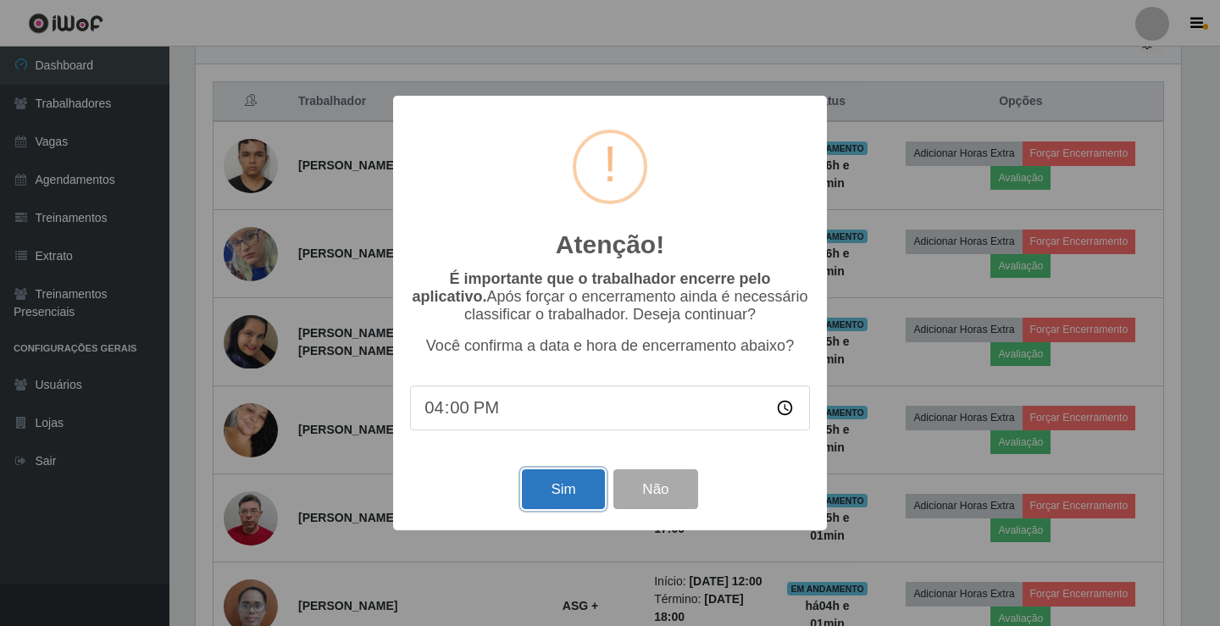
click at [569, 509] on button "Sim" at bounding box center [563, 489] width 82 height 40
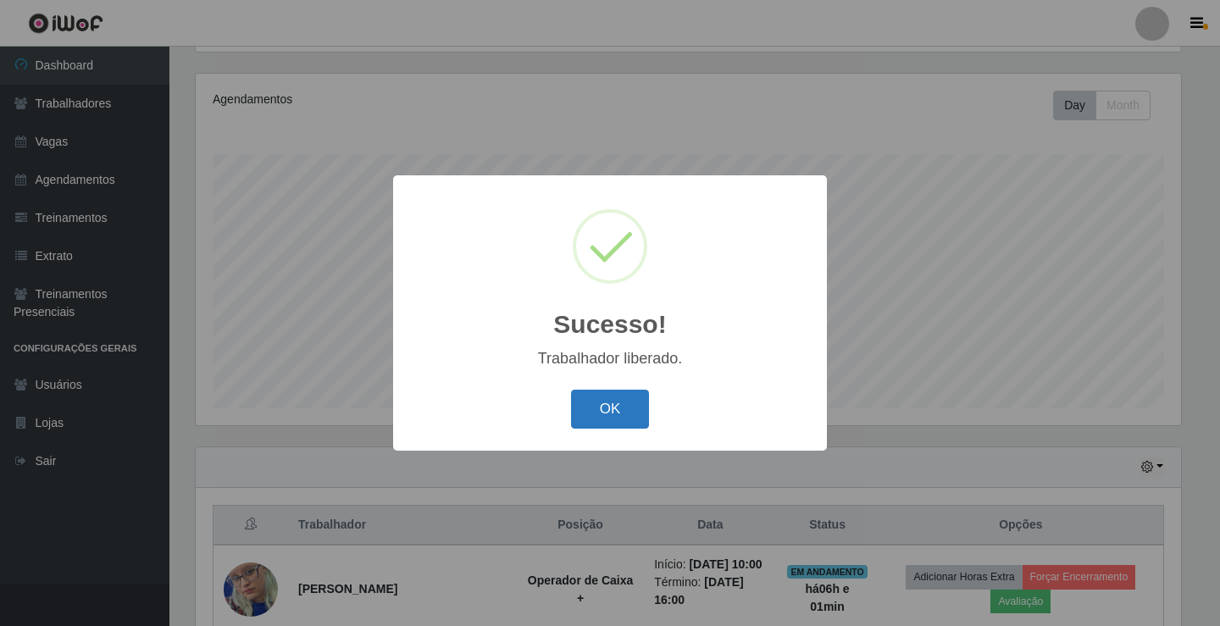
click at [617, 413] on button "OK" at bounding box center [610, 410] width 79 height 40
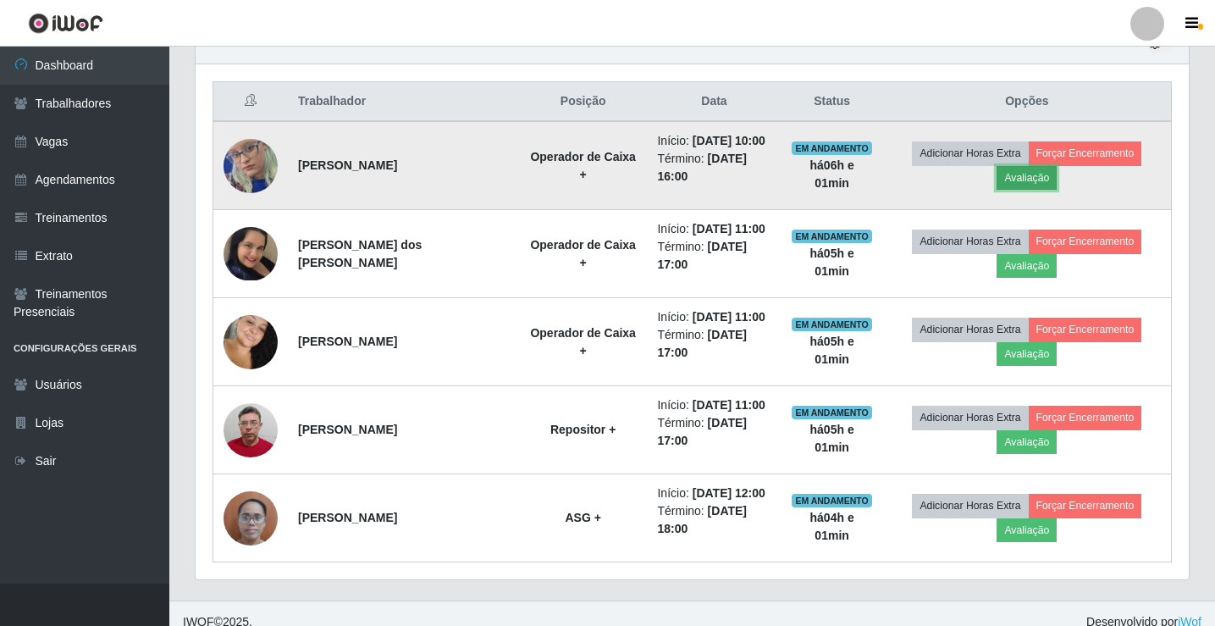
click at [1012, 171] on button "Avaliação" at bounding box center [1027, 178] width 60 height 24
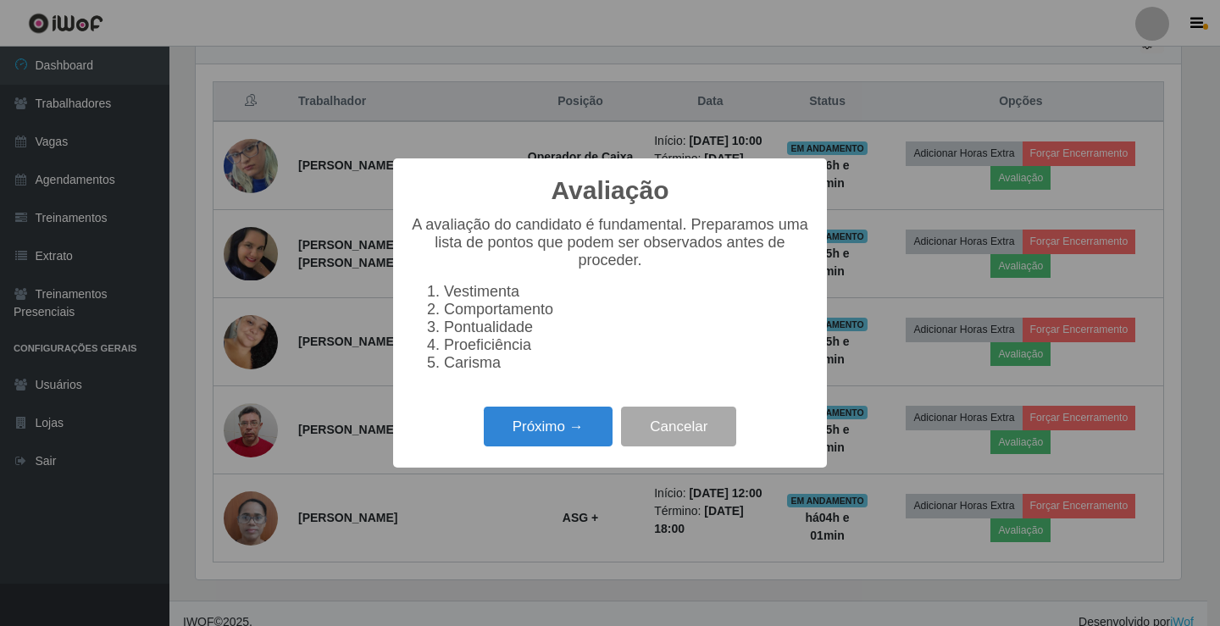
click at [551, 416] on div "Próximo → Cancelar" at bounding box center [610, 426] width 400 height 48
drag, startPoint x: 548, startPoint y: 441, endPoint x: 540, endPoint y: 432, distance: 12.6
click at [540, 432] on button "Próximo →" at bounding box center [548, 427] width 129 height 40
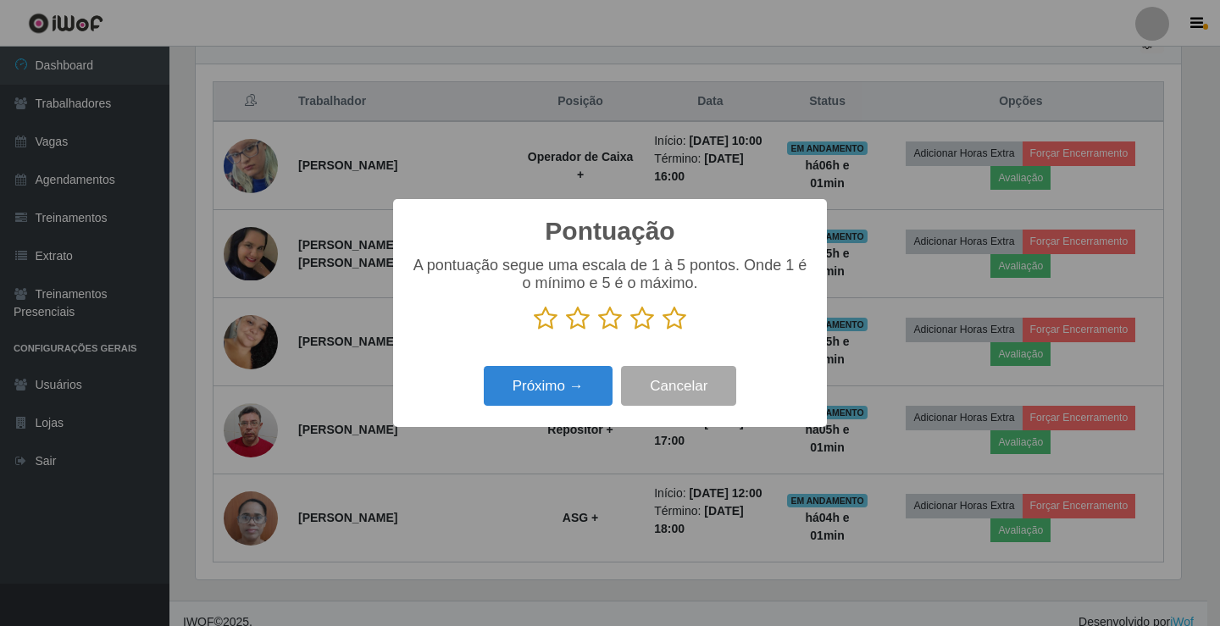
drag, startPoint x: 673, startPoint y: 324, endPoint x: 666, endPoint y: 315, distance: 11.4
click at [670, 319] on icon at bounding box center [674, 318] width 24 height 25
click at [662, 331] on input "radio" at bounding box center [662, 331] width 0 height 0
click at [587, 378] on button "Próximo →" at bounding box center [548, 386] width 129 height 40
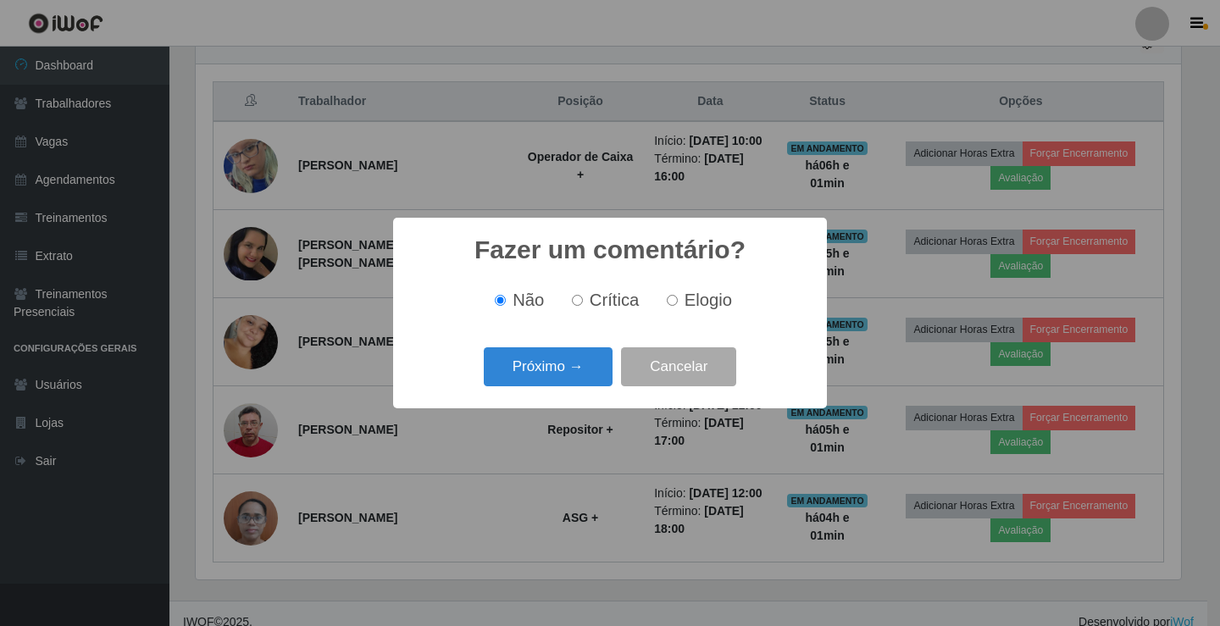
click at [677, 294] on label "Elogio" at bounding box center [696, 300] width 72 height 19
click at [677, 295] on input "Elogio" at bounding box center [672, 300] width 11 height 11
radio input "true"
click at [567, 371] on button "Próximo →" at bounding box center [548, 367] width 129 height 40
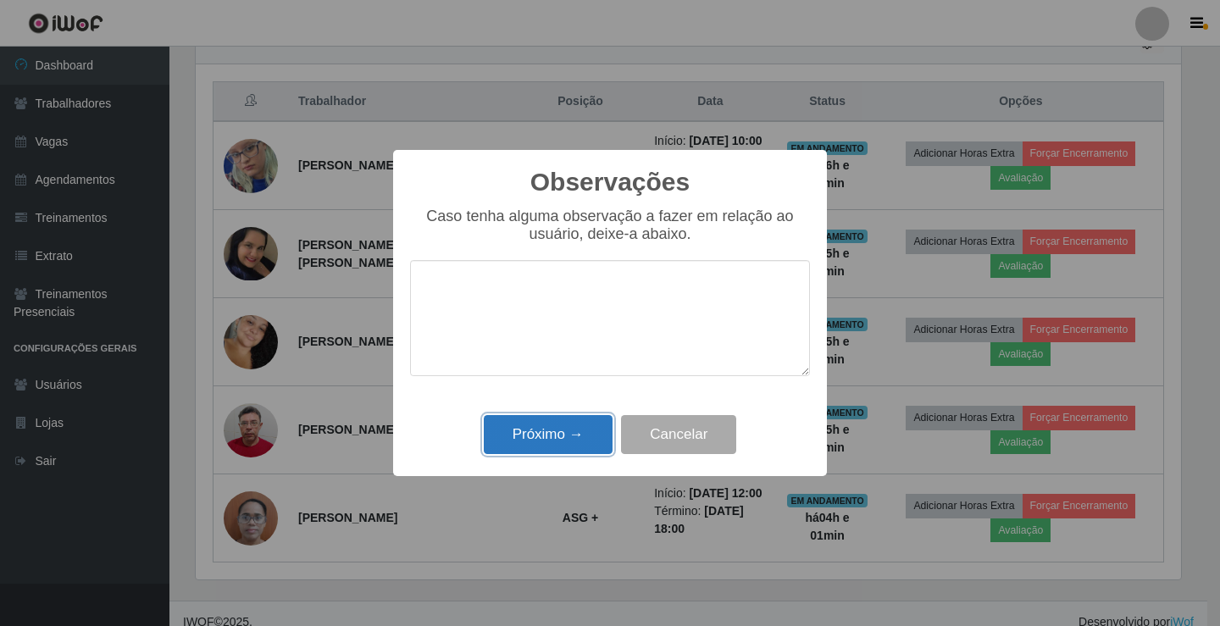
drag, startPoint x: 540, startPoint y: 428, endPoint x: 533, endPoint y: 415, distance: 14.8
click at [539, 425] on button "Próximo →" at bounding box center [548, 435] width 129 height 40
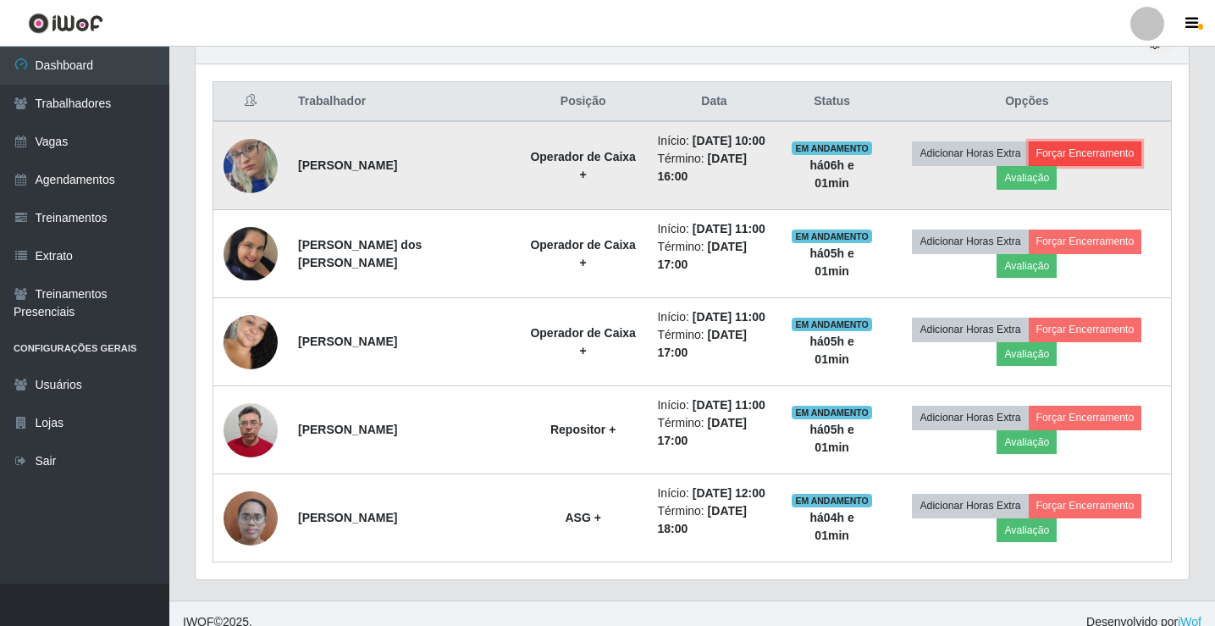
click at [1102, 146] on button "Forçar Encerramento" at bounding box center [1086, 153] width 114 height 24
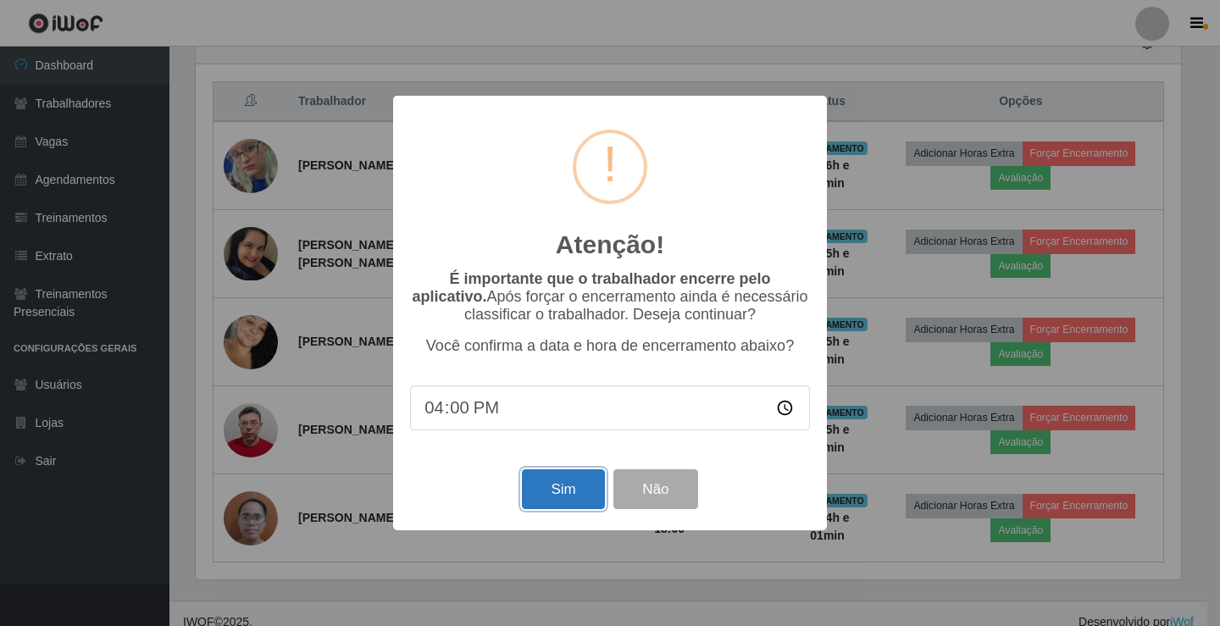
click at [568, 508] on button "Sim" at bounding box center [563, 489] width 82 height 40
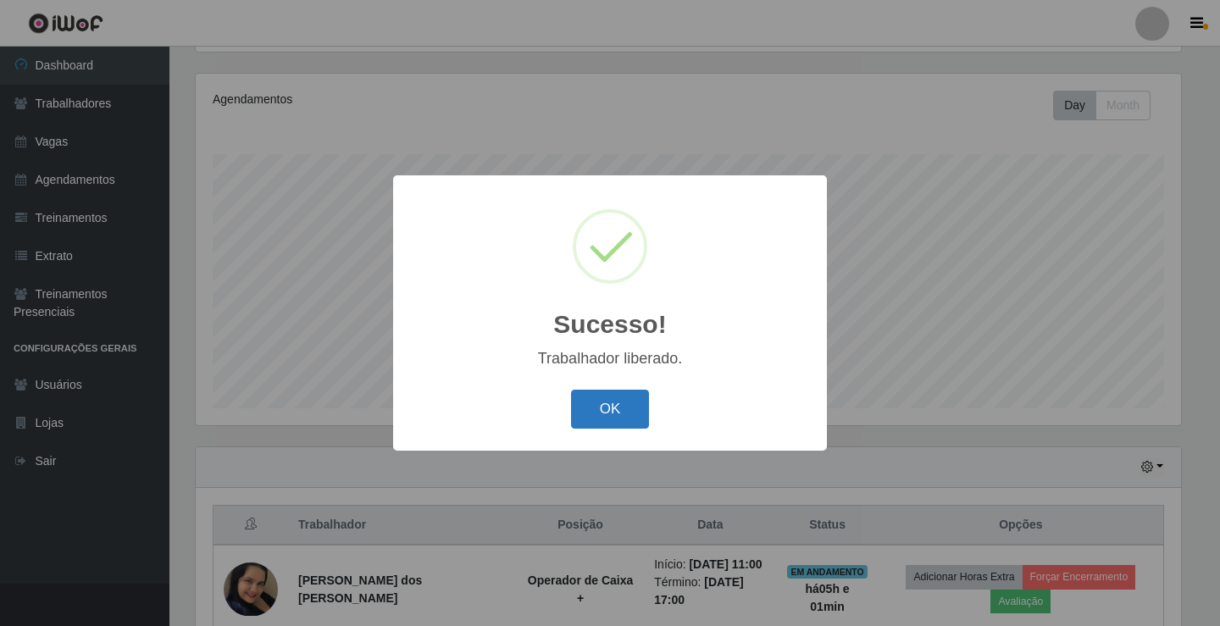
click at [635, 396] on button "OK" at bounding box center [610, 410] width 79 height 40
